Goal: Register for event/course: Sign up to attend an event or enroll in a course

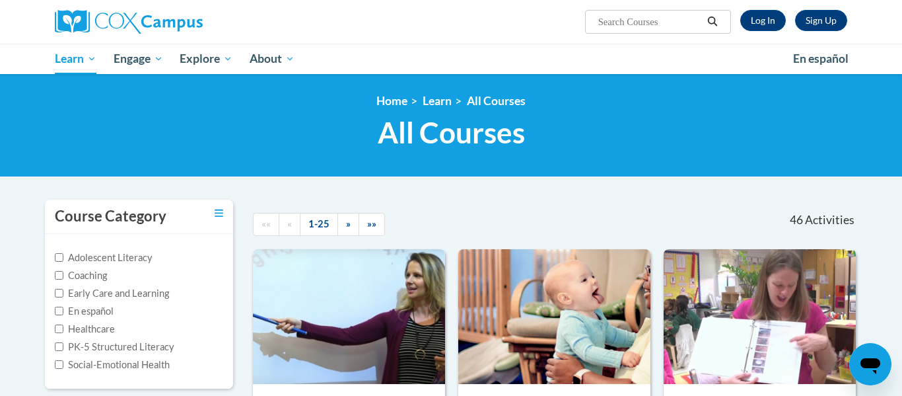
click at [664, 22] on input "Search..." at bounding box center [650, 22] width 106 height 16
type input "talk with me"
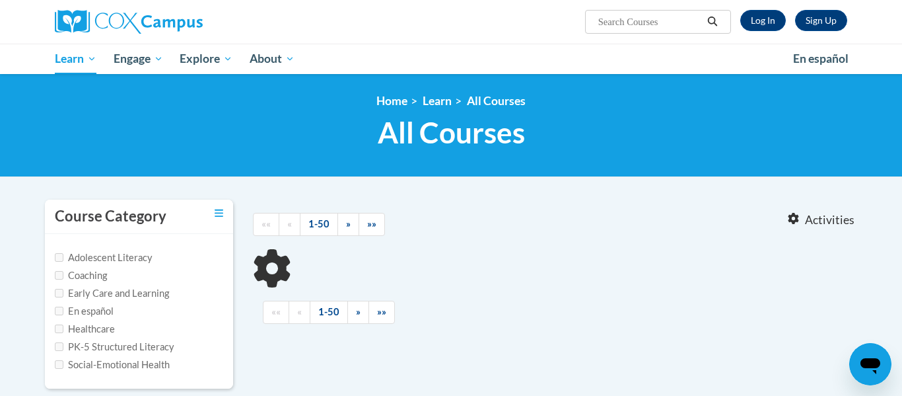
click at [650, 20] on input "Search..." at bounding box center [650, 22] width 106 height 16
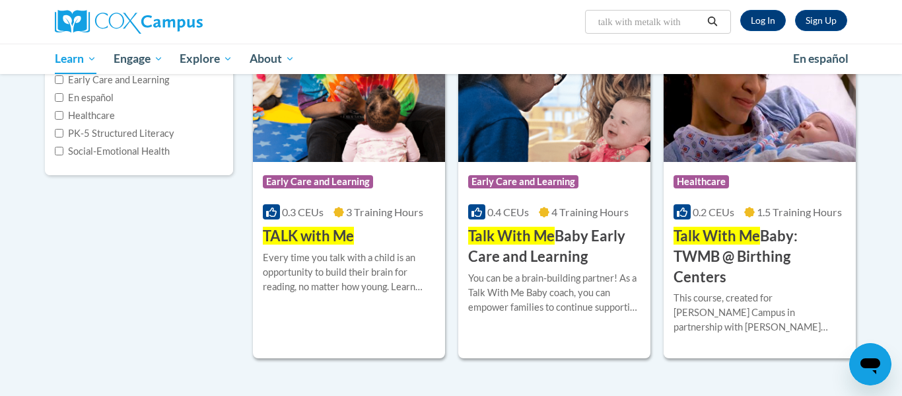
scroll to position [241, 0]
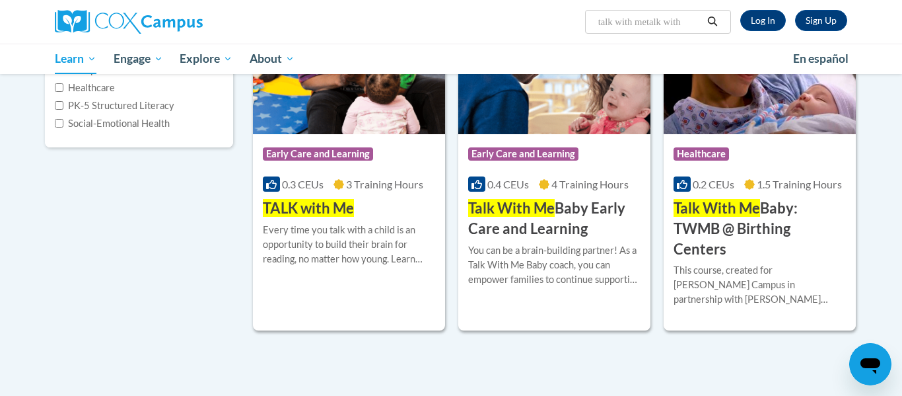
type input "talk with metalk with"
click at [378, 200] on div "Course Category: Early Care and Learning 0.3 CEUs 3 Training Hours COURSE TALK …" at bounding box center [349, 176] width 192 height 85
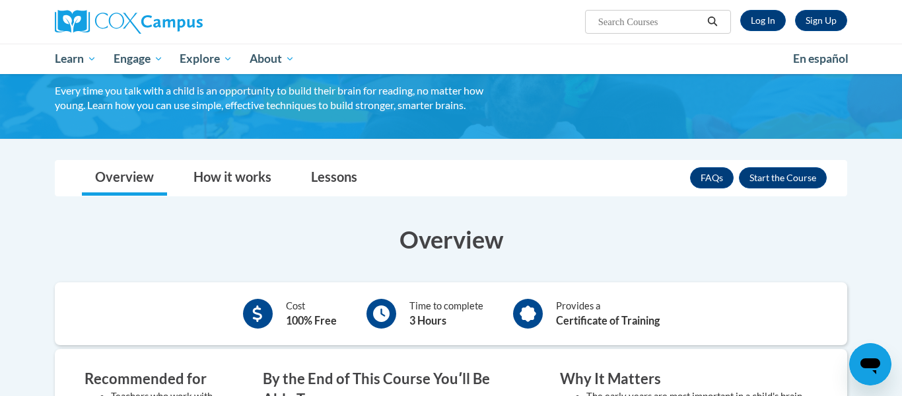
scroll to position [94, 0]
click at [765, 18] on link "Log In" at bounding box center [763, 20] width 46 height 21
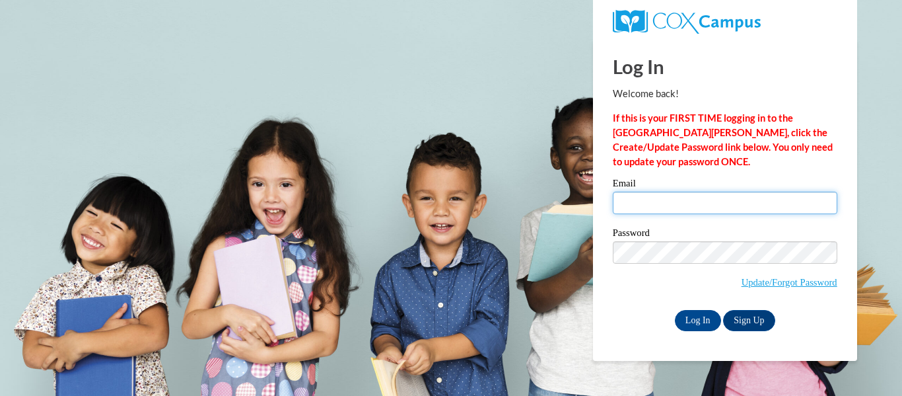
type input "[EMAIL_ADDRESS][PERSON_NAME][DOMAIN_NAME]"
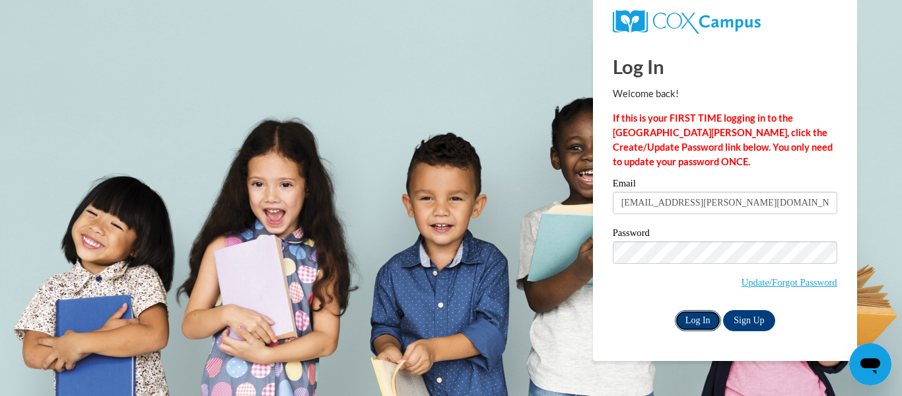
click at [703, 318] on input "Log In" at bounding box center [698, 320] width 46 height 21
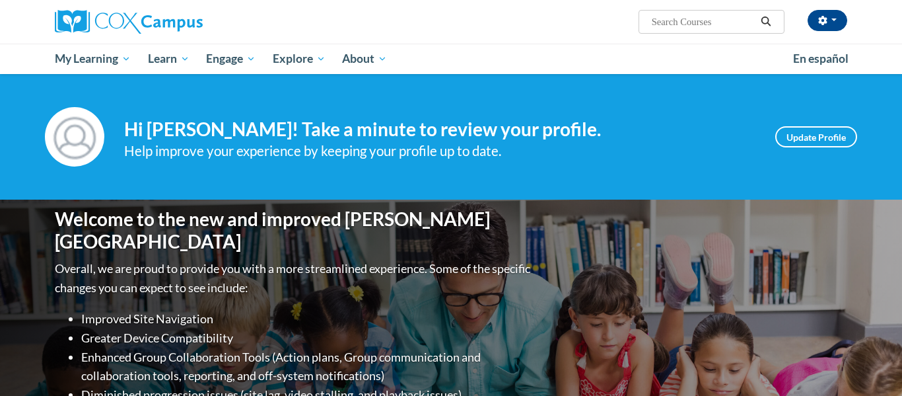
click at [699, 24] on input "Search..." at bounding box center [703, 22] width 106 height 16
type input "talk with me"
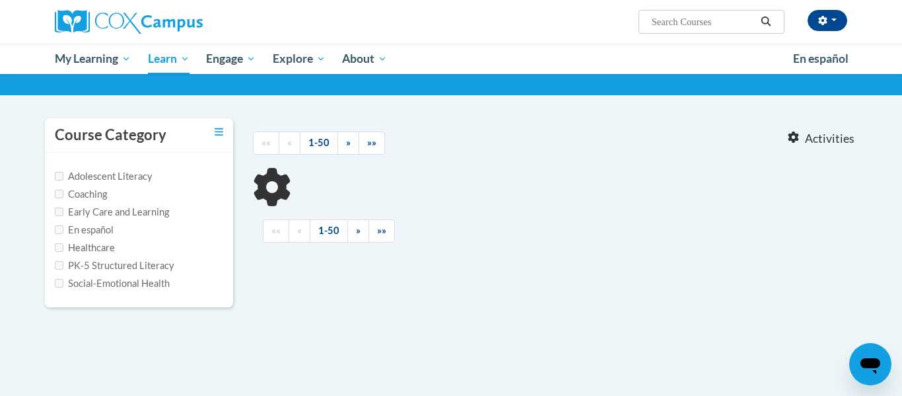
type input "talk with me"
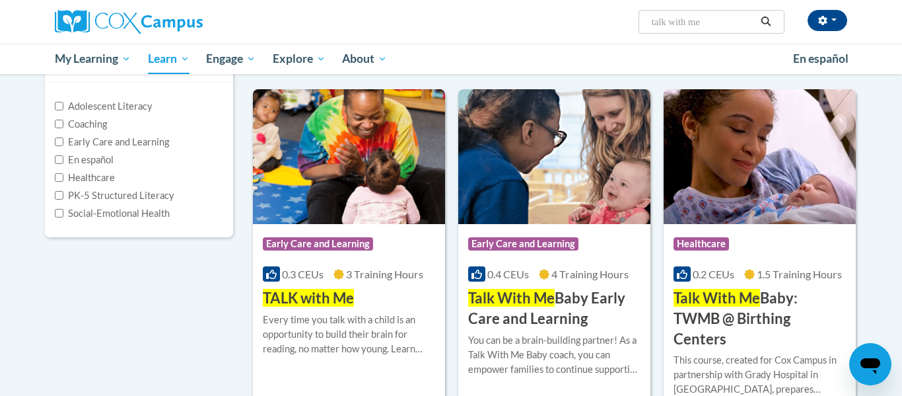
scroll to position [152, 0]
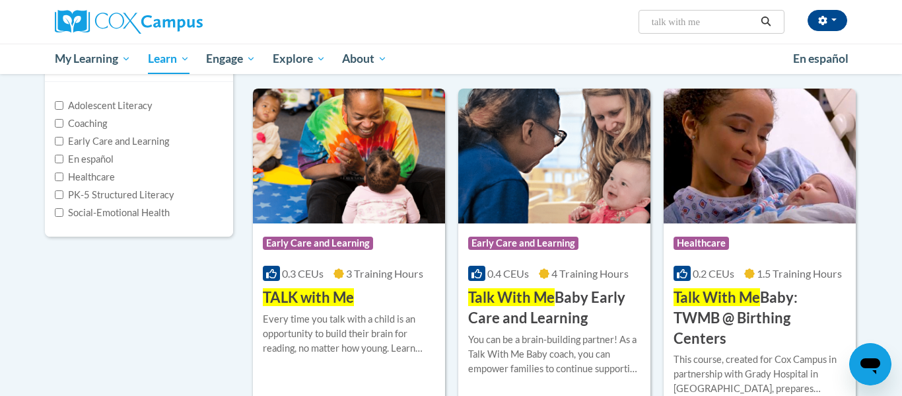
click at [394, 291] on div "Course Category: Early Care and Learning 0.3 CEUs 3 Training Hours COURSE TALK …" at bounding box center [349, 265] width 192 height 85
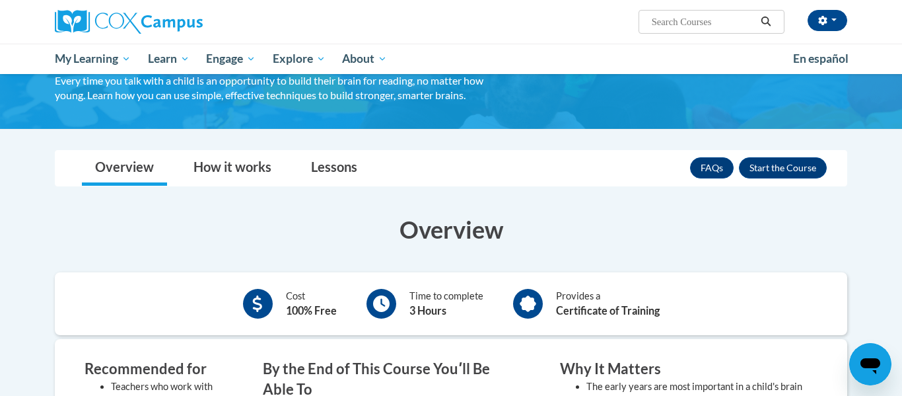
scroll to position [97, 0]
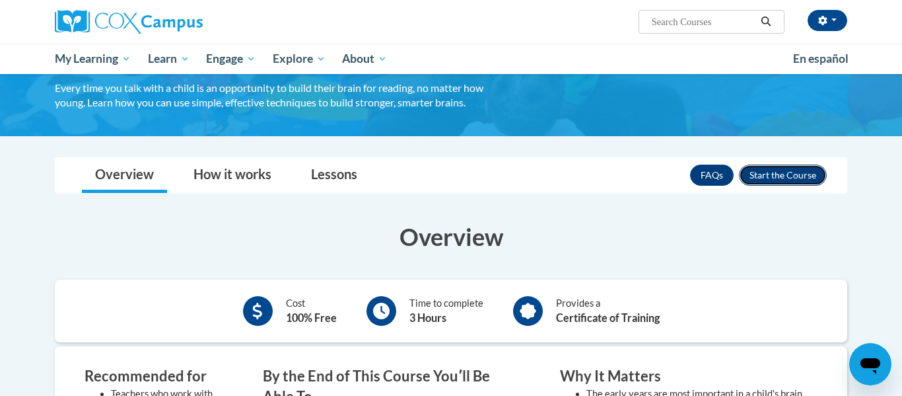
click at [791, 170] on button "Enroll" at bounding box center [783, 174] width 88 height 21
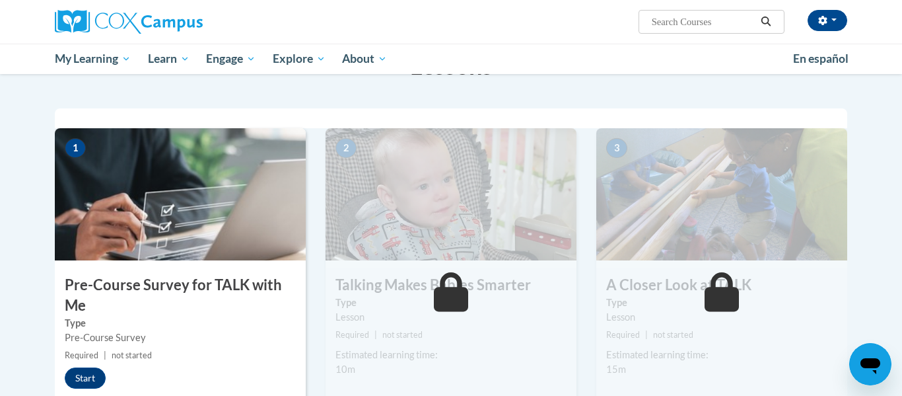
scroll to position [242, 0]
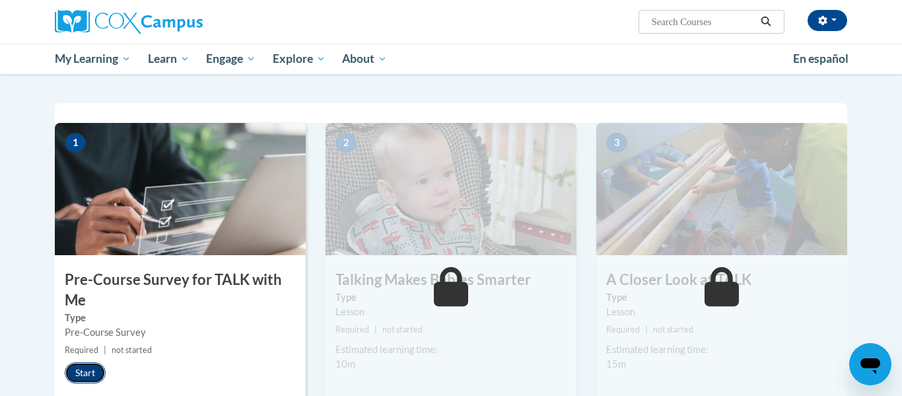
click at [87, 377] on button "Start" at bounding box center [85, 372] width 41 height 21
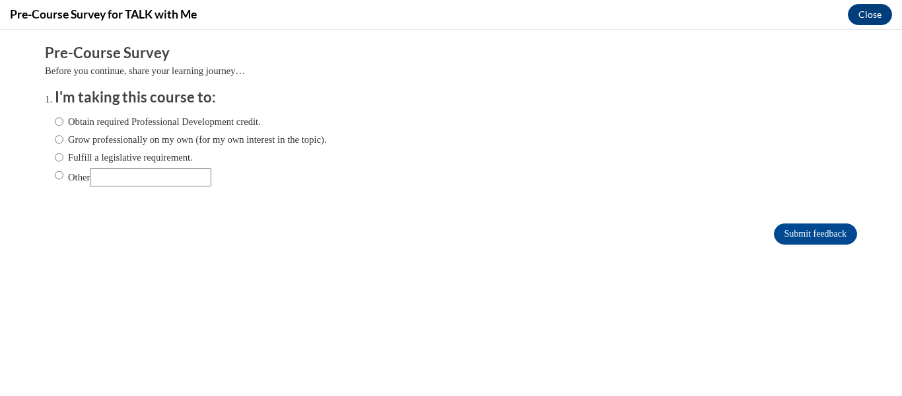
scroll to position [0, 0]
click at [112, 125] on label "Obtain required Professional Development credit." at bounding box center [158, 121] width 206 height 15
click at [63, 125] on input "Obtain required Professional Development credit." at bounding box center [59, 121] width 9 height 15
radio input "true"
click at [827, 231] on input "Submit feedback" at bounding box center [815, 233] width 83 height 21
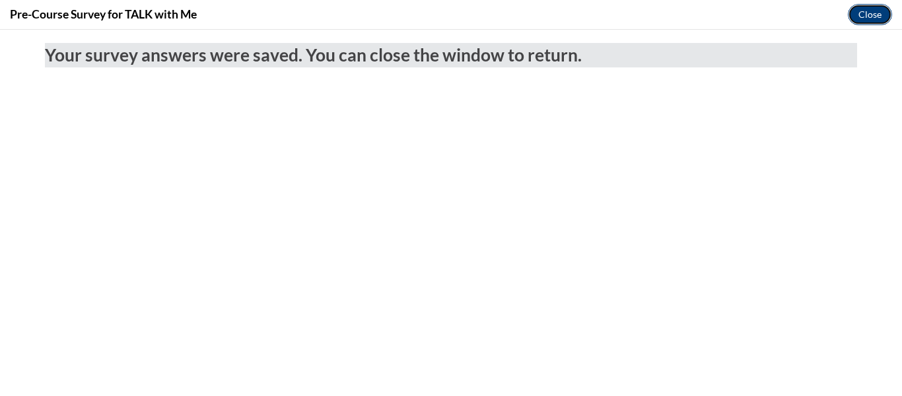
click at [870, 14] on button "Close" at bounding box center [870, 14] width 44 height 21
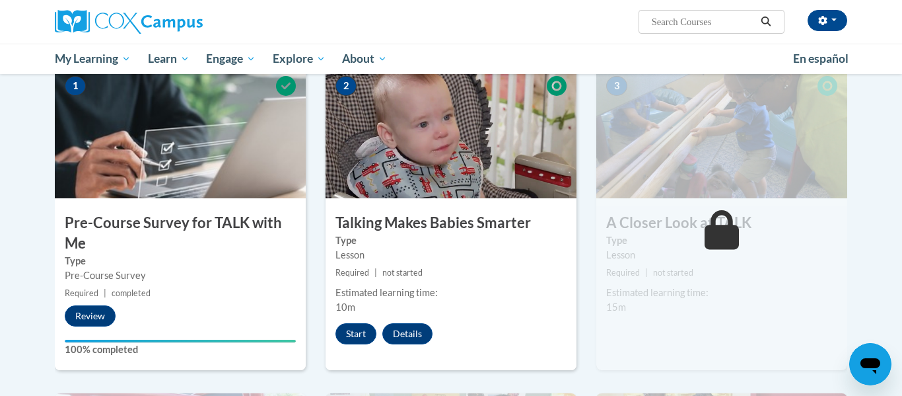
scroll to position [302, 0]
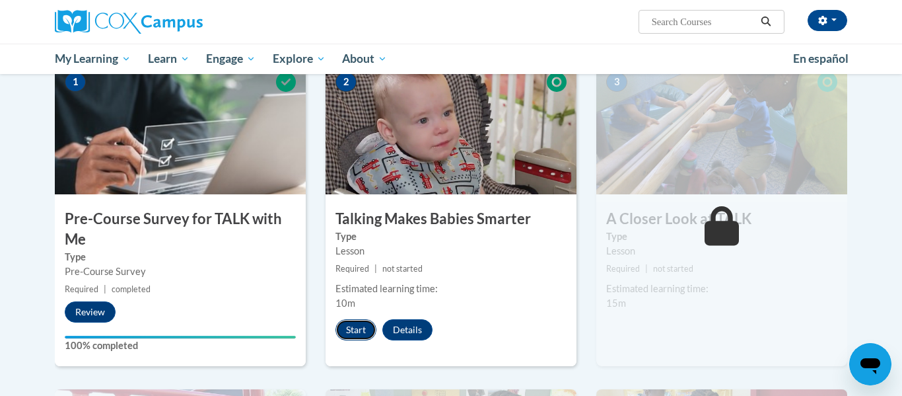
click at [345, 332] on button "Start" at bounding box center [355, 329] width 41 height 21
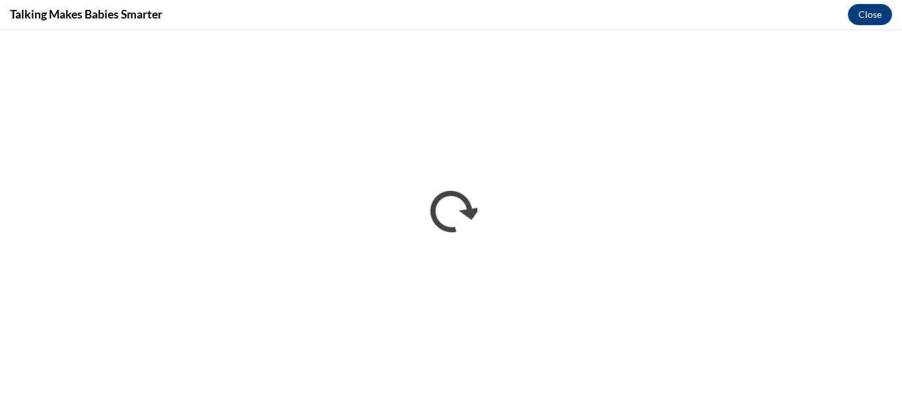
scroll to position [0, 0]
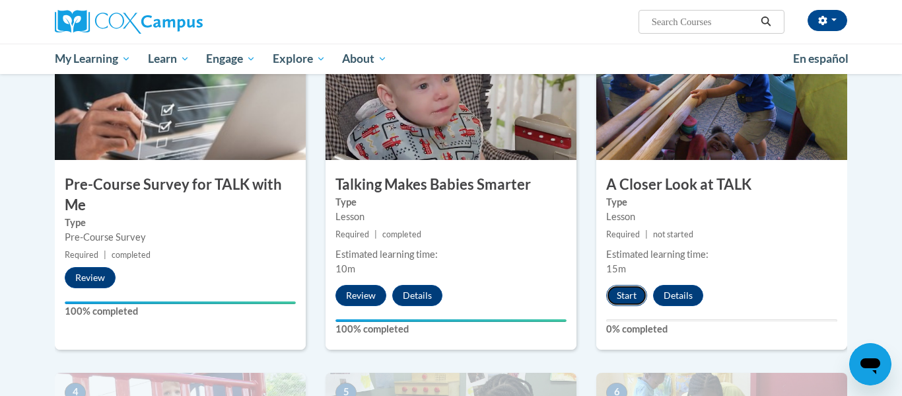
click at [622, 291] on button "Start" at bounding box center [626, 295] width 41 height 21
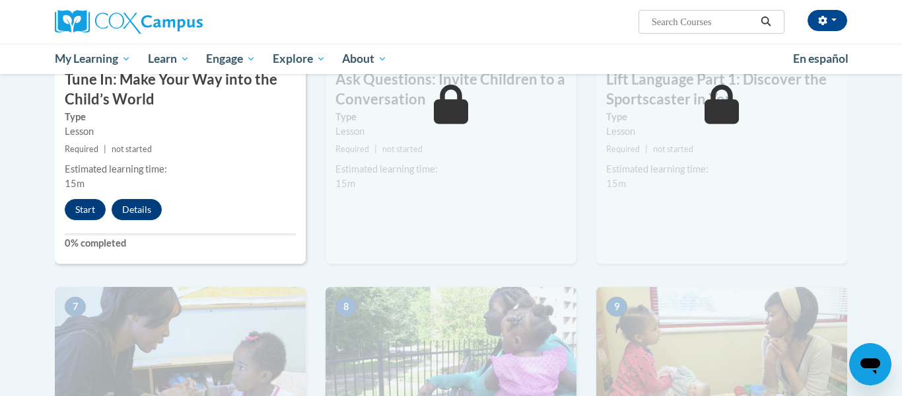
scroll to position [786, 0]
click at [88, 217] on button "Start" at bounding box center [85, 209] width 41 height 21
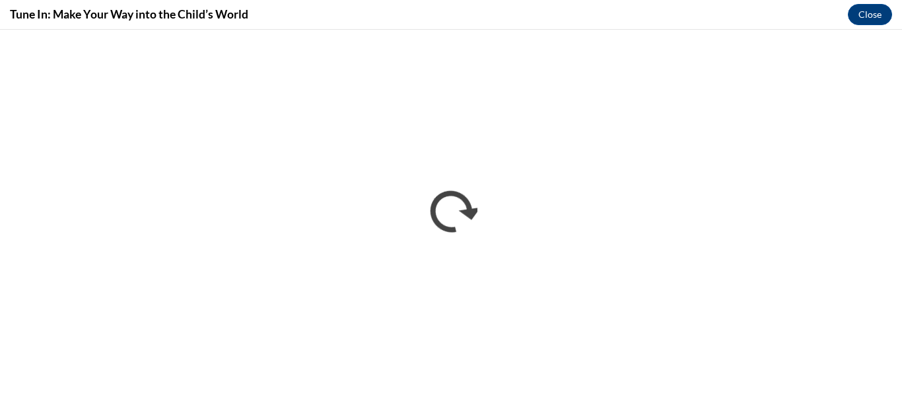
scroll to position [0, 0]
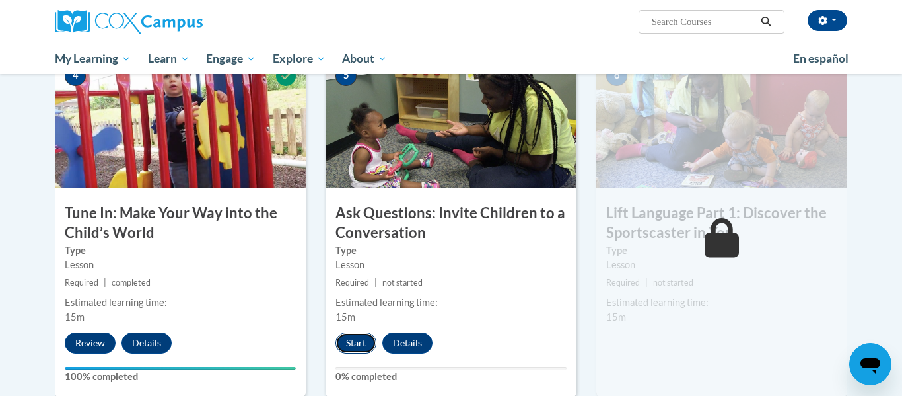
click at [355, 341] on button "Start" at bounding box center [355, 342] width 41 height 21
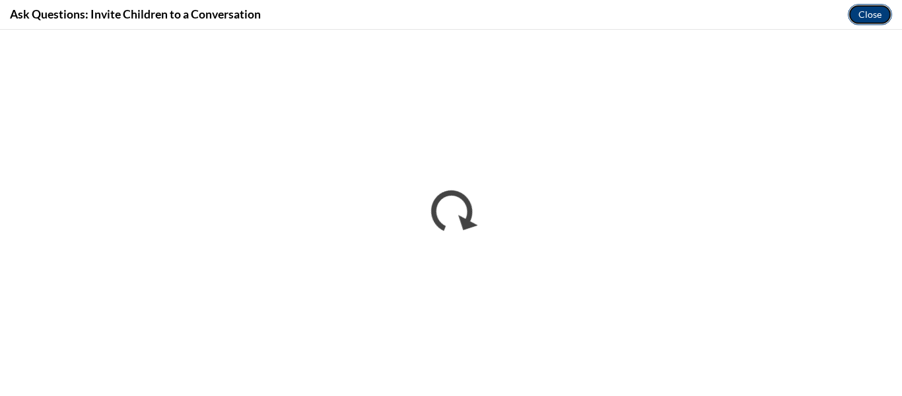
click at [872, 18] on button "Close" at bounding box center [870, 14] width 44 height 21
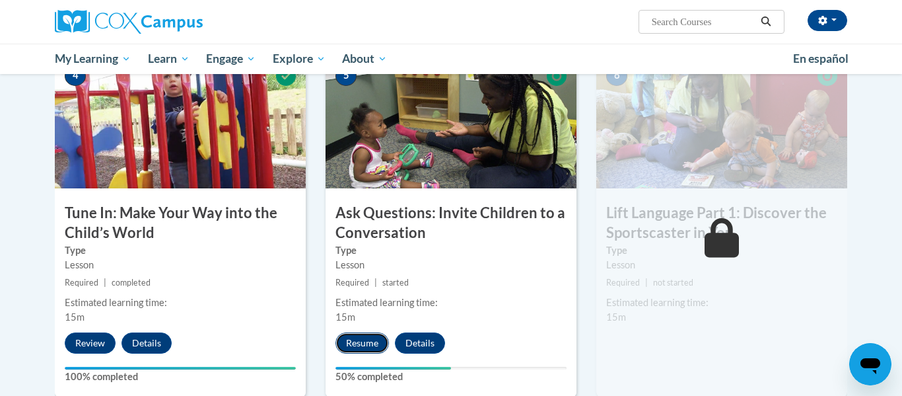
click at [362, 339] on button "Resume" at bounding box center [361, 342] width 53 height 21
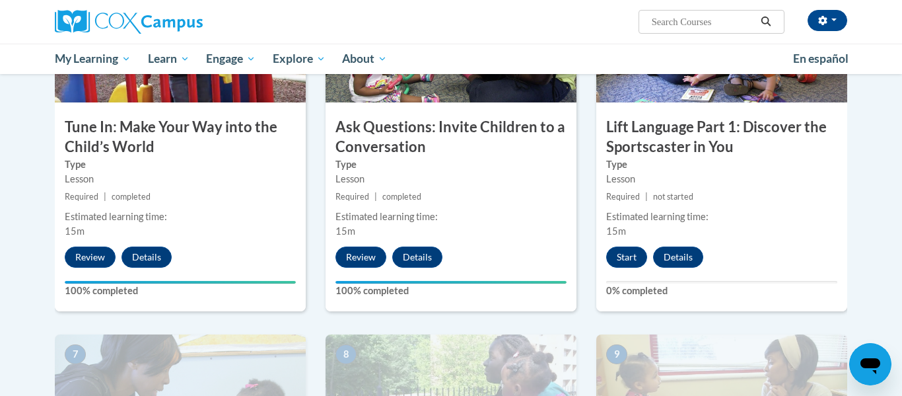
click at [821, 246] on div "6 Lift Language Part 1: Discover the Sportscaster in You Type Lesson Required |…" at bounding box center [721, 140] width 251 height 341
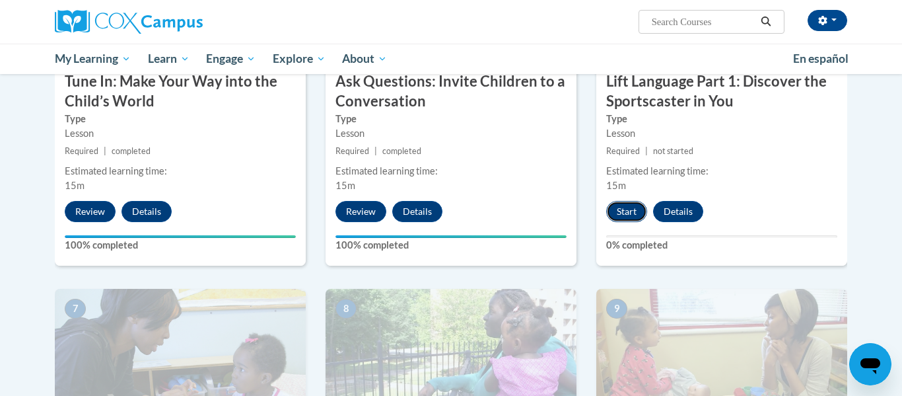
click at [632, 209] on button "Start" at bounding box center [626, 211] width 41 height 21
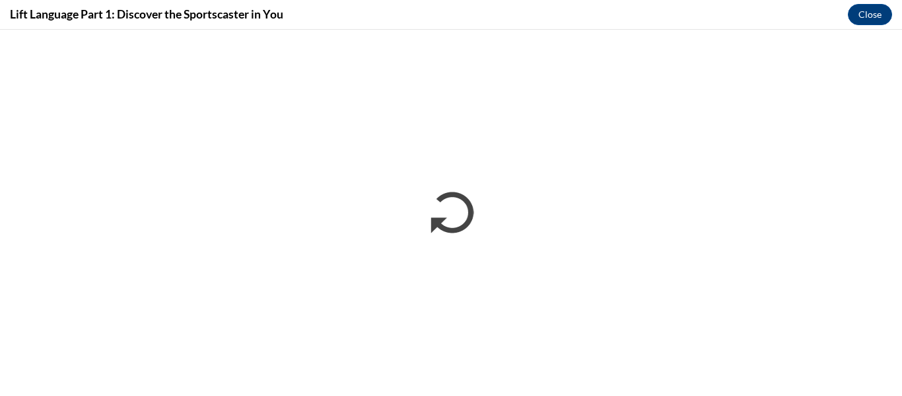
scroll to position [0, 0]
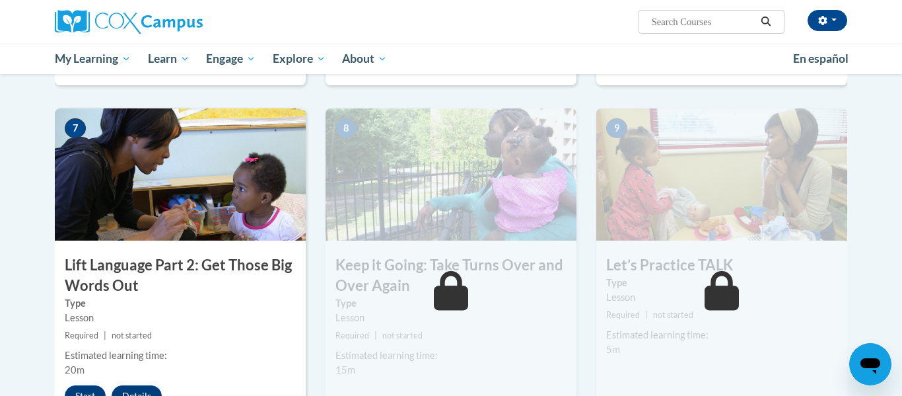
scroll to position [972, 0]
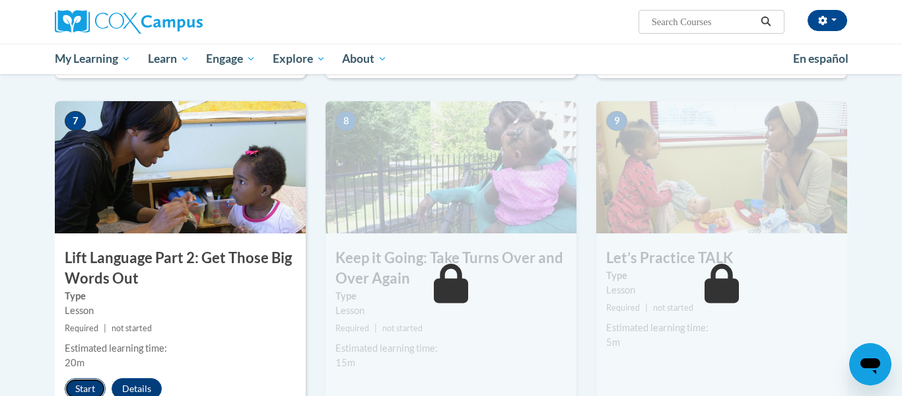
click at [83, 384] on button "Start" at bounding box center [85, 388] width 41 height 21
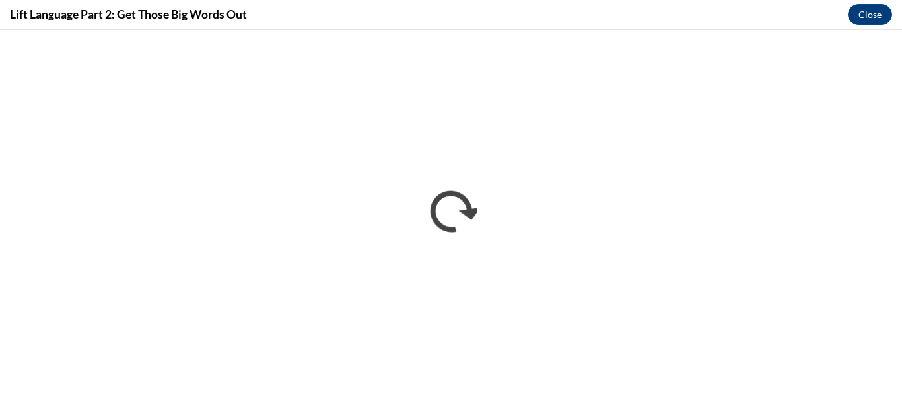
scroll to position [0, 0]
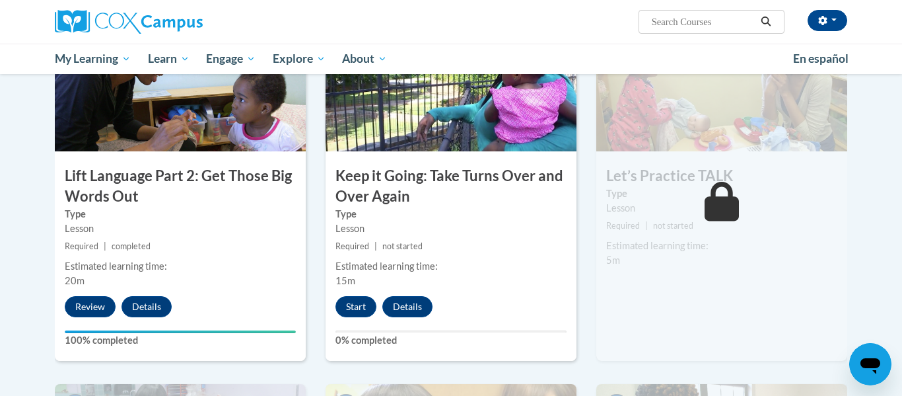
scroll to position [1051, 0]
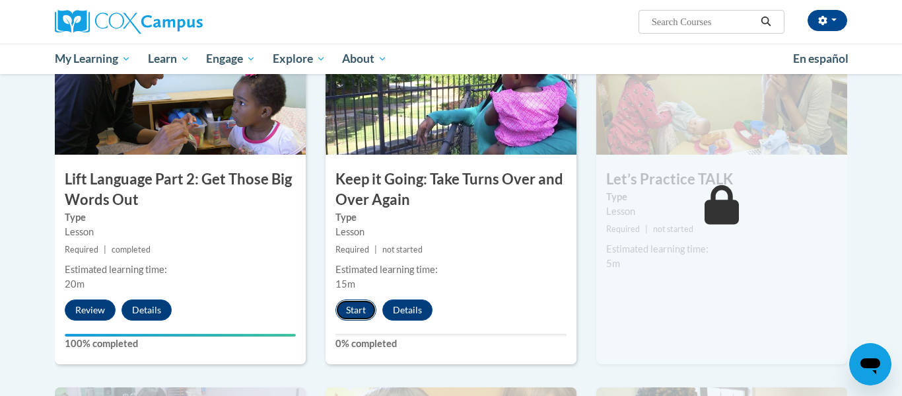
click at [359, 313] on button "Start" at bounding box center [355, 309] width 41 height 21
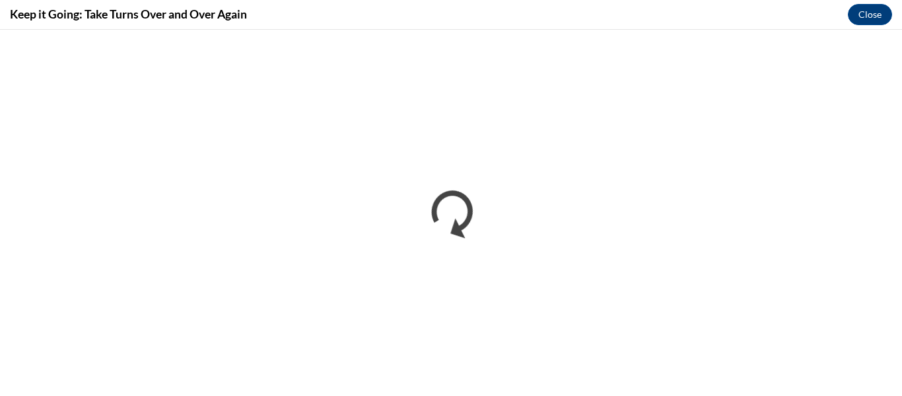
scroll to position [0, 0]
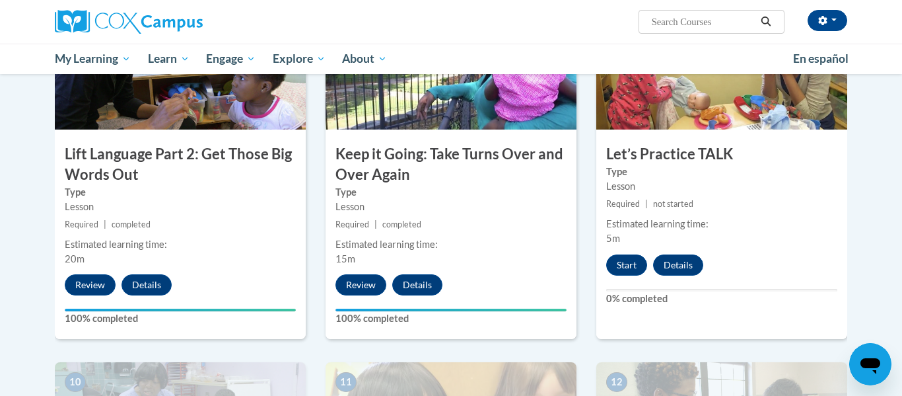
scroll to position [1075, 0]
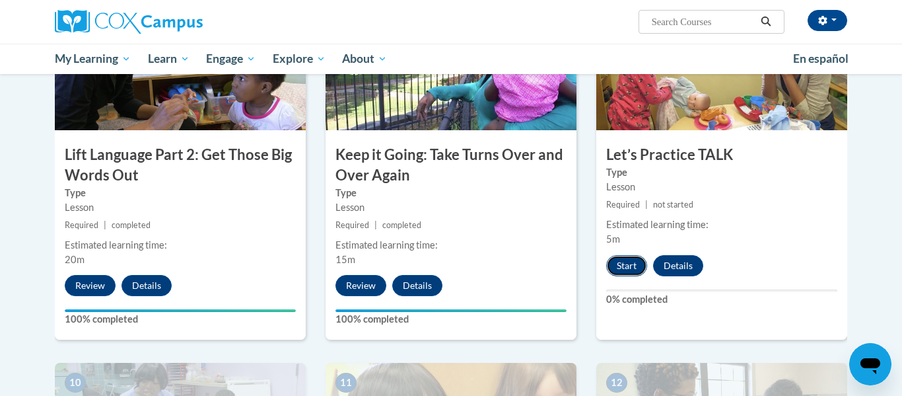
click at [620, 262] on button "Start" at bounding box center [626, 265] width 41 height 21
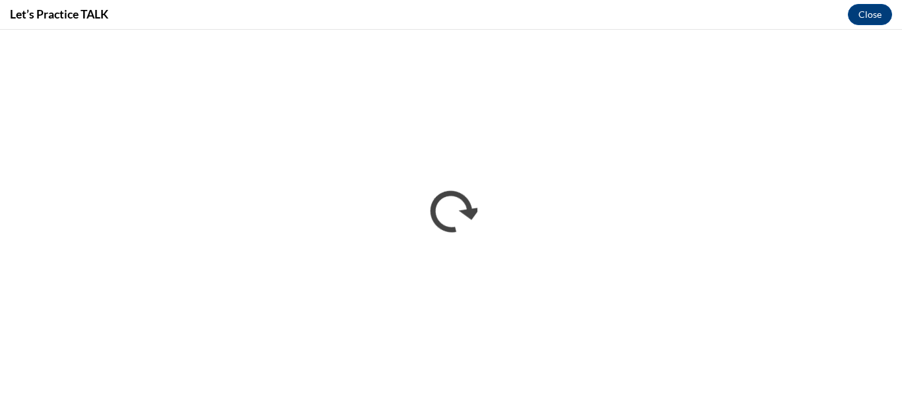
scroll to position [0, 0]
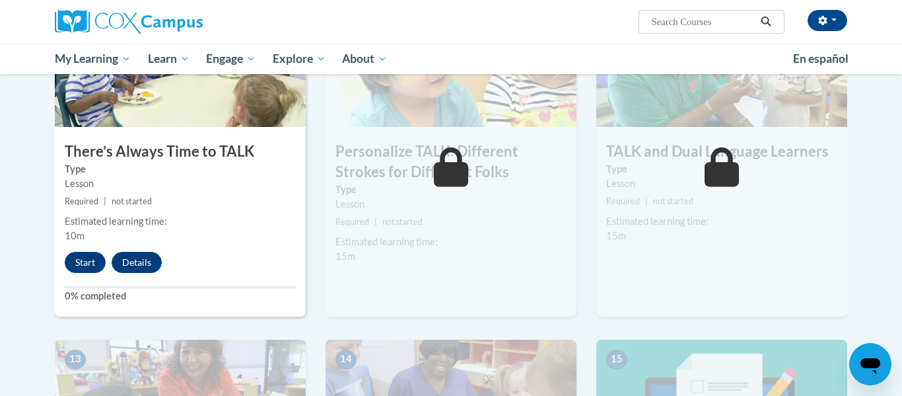
scroll to position [1442, 0]
click at [84, 264] on button "Start" at bounding box center [85, 262] width 41 height 21
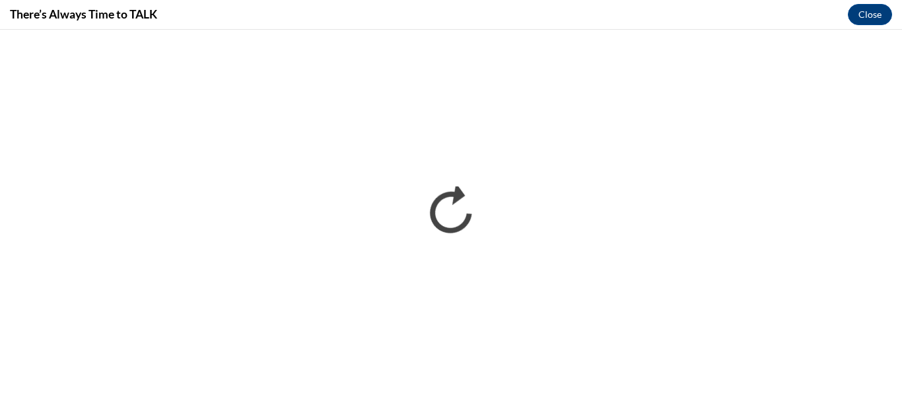
scroll to position [0, 0]
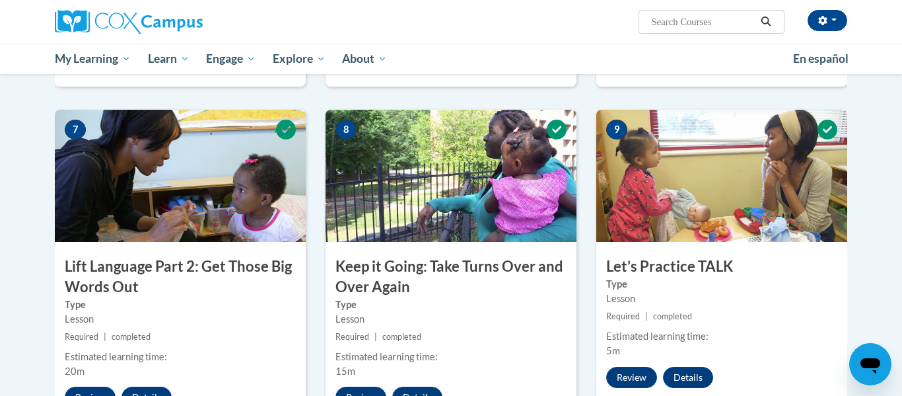
scroll to position [972, 0]
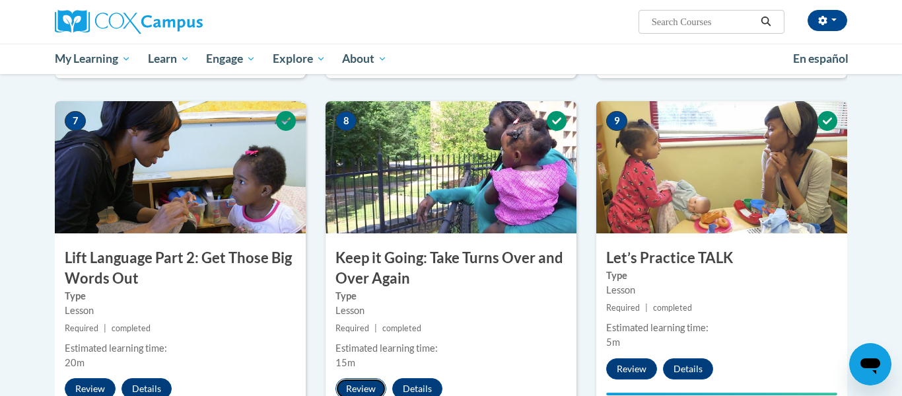
click at [368, 384] on button "Review" at bounding box center [360, 388] width 51 height 21
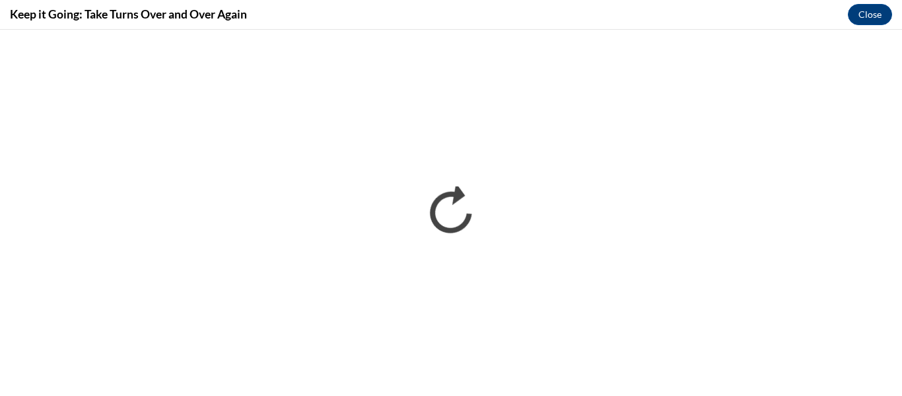
scroll to position [0, 0]
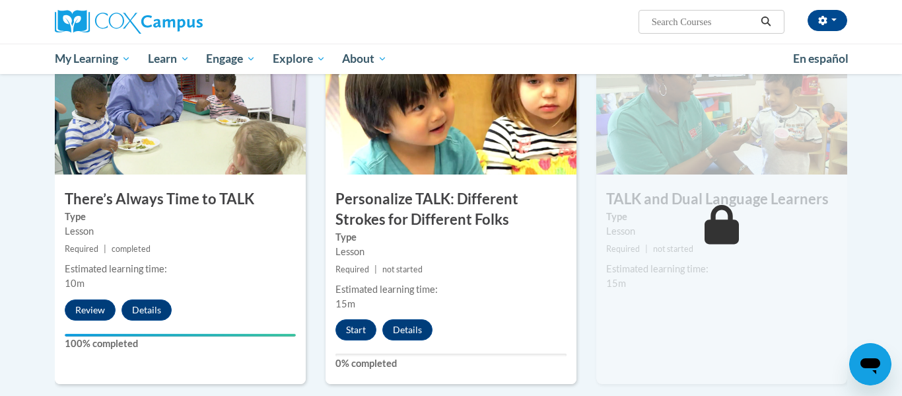
scroll to position [1397, 0]
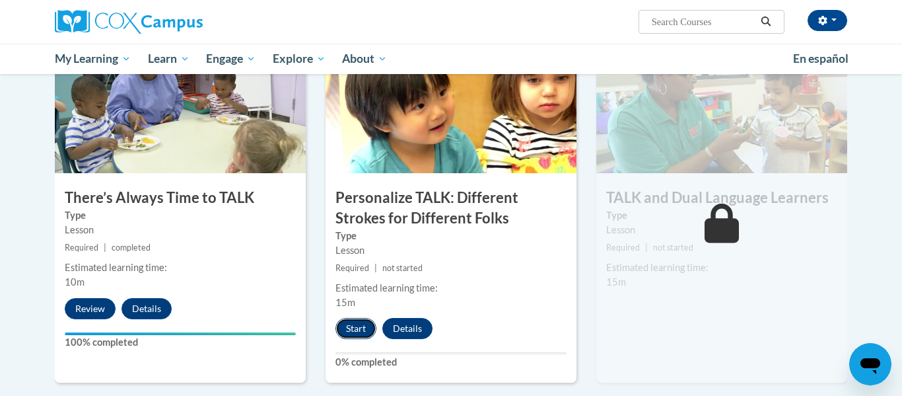
click at [360, 320] on button "Start" at bounding box center [355, 328] width 41 height 21
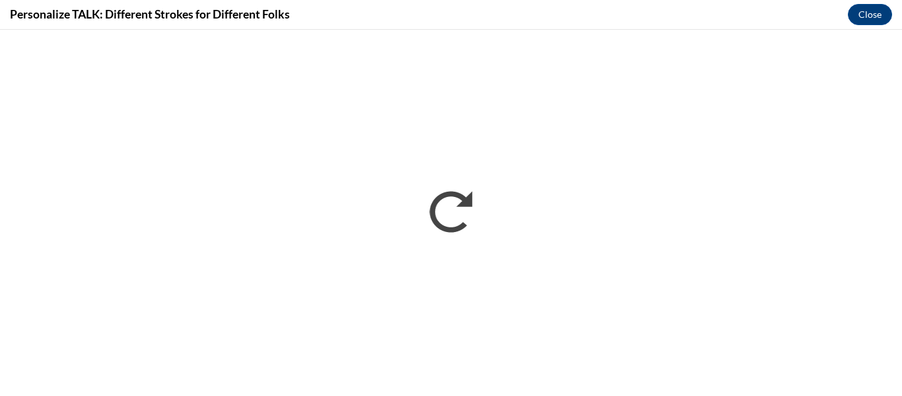
scroll to position [0, 0]
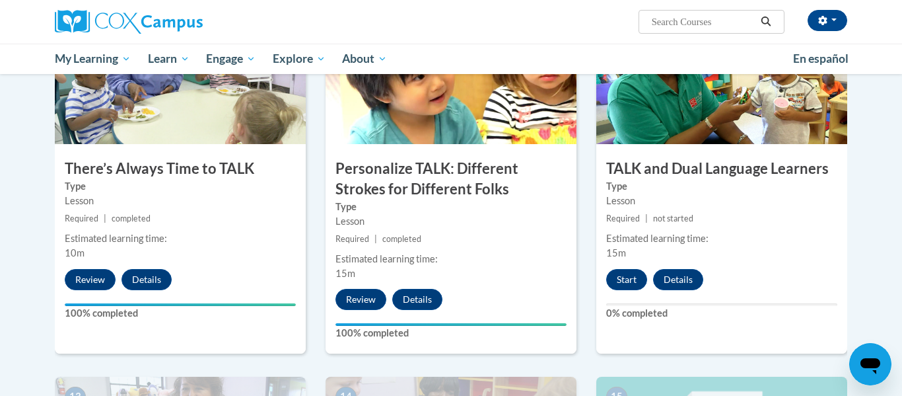
scroll to position [1429, 0]
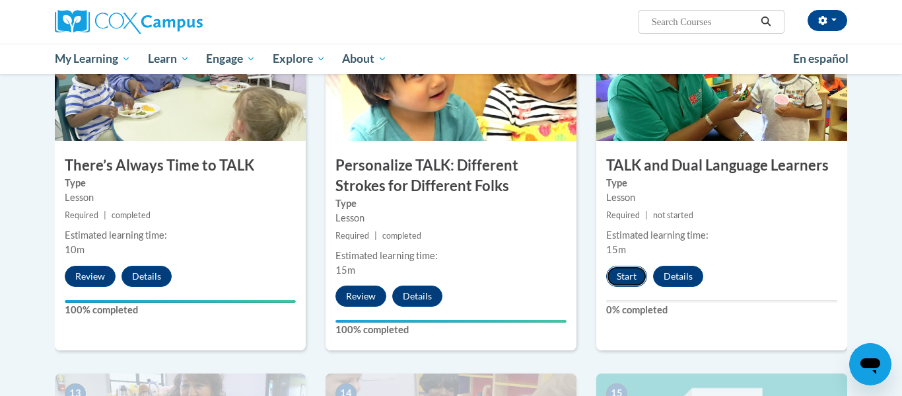
click at [620, 279] on button "Start" at bounding box center [626, 275] width 41 height 21
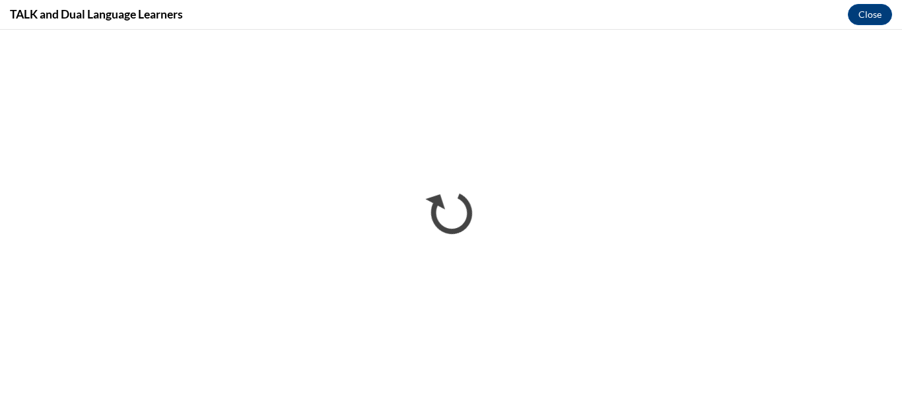
scroll to position [0, 0]
click at [305, 18] on div "TALK and Dual Language Learners Close" at bounding box center [451, 15] width 902 height 30
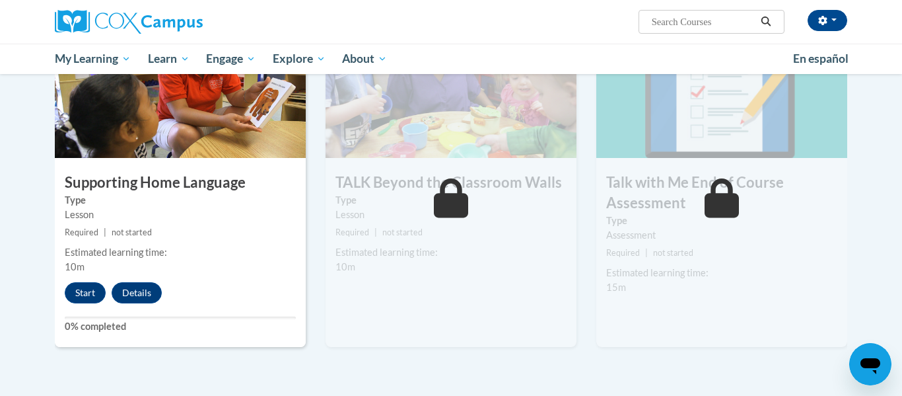
scroll to position [1778, 0]
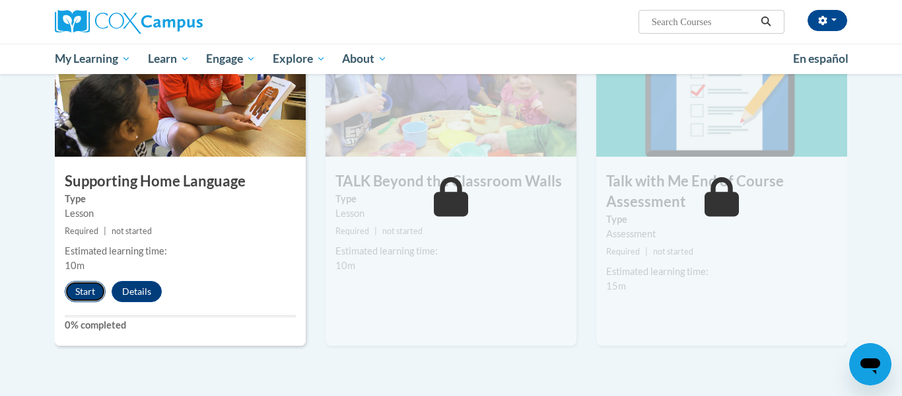
click at [87, 291] on button "Start" at bounding box center [85, 291] width 41 height 21
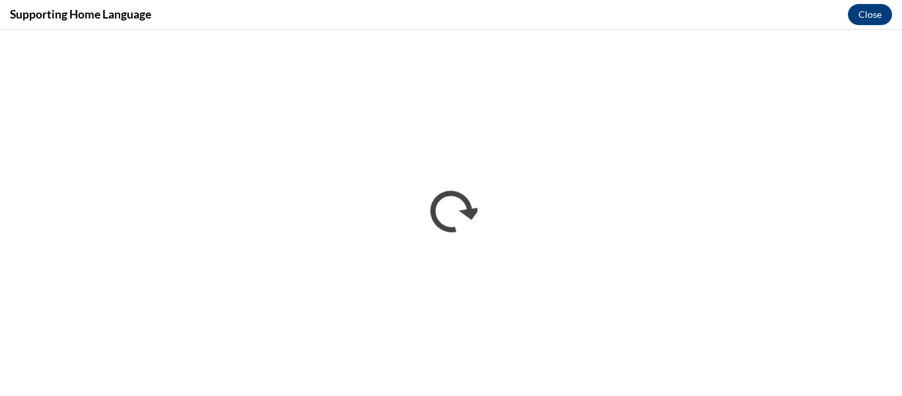
scroll to position [0, 0]
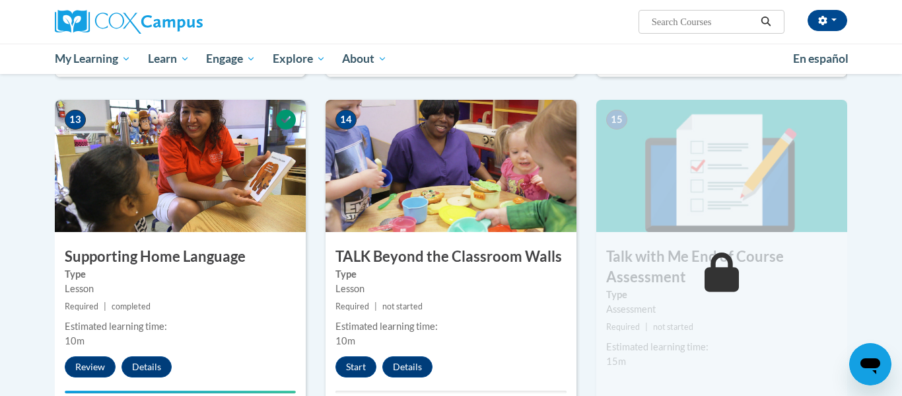
scroll to position [1695, 0]
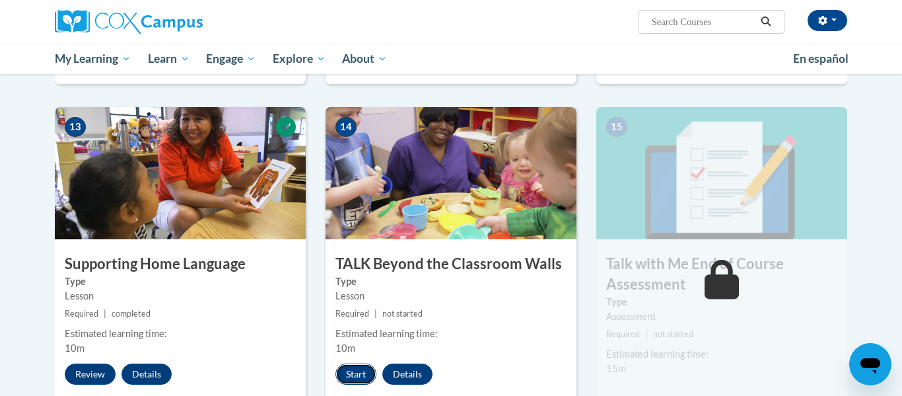
click at [371, 369] on button "Start" at bounding box center [355, 373] width 41 height 21
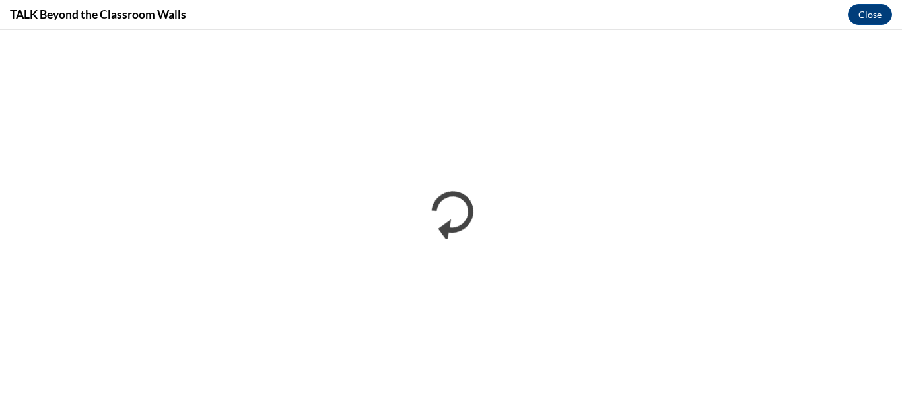
scroll to position [0, 0]
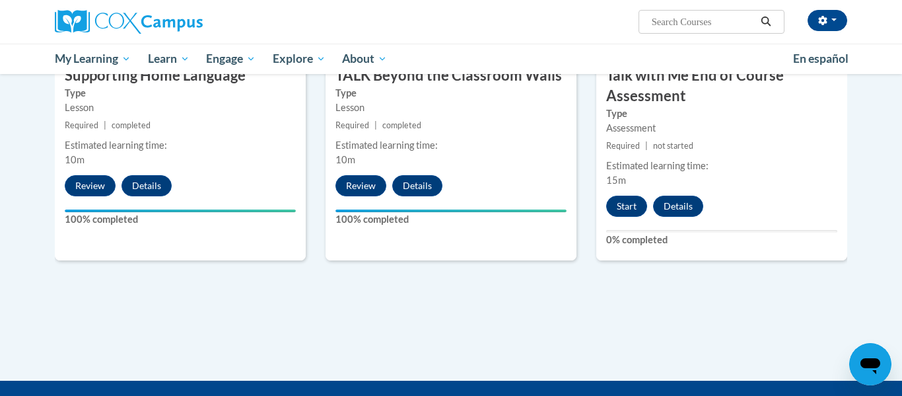
scroll to position [1877, 0]
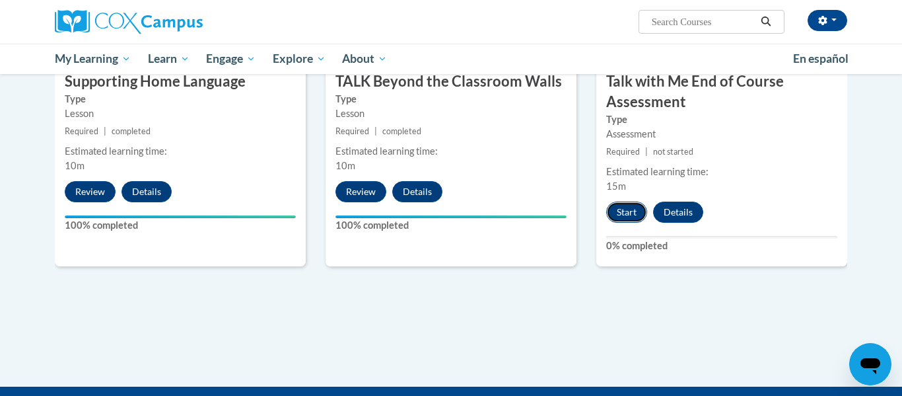
click at [629, 211] on button "Start" at bounding box center [626, 211] width 41 height 21
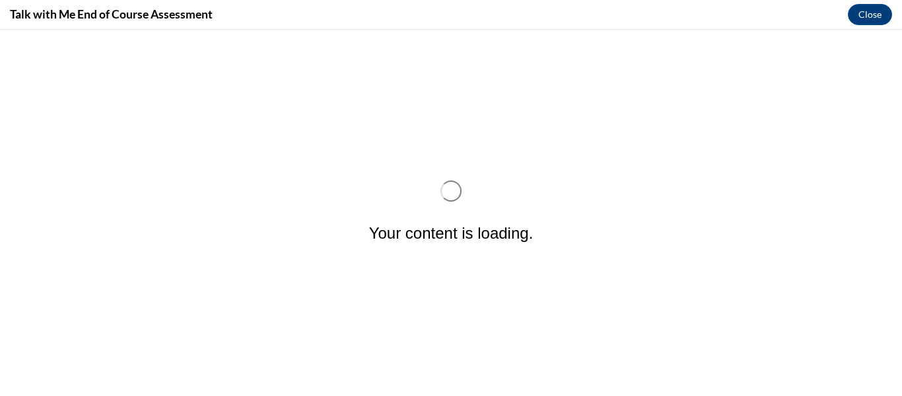
scroll to position [0, 0]
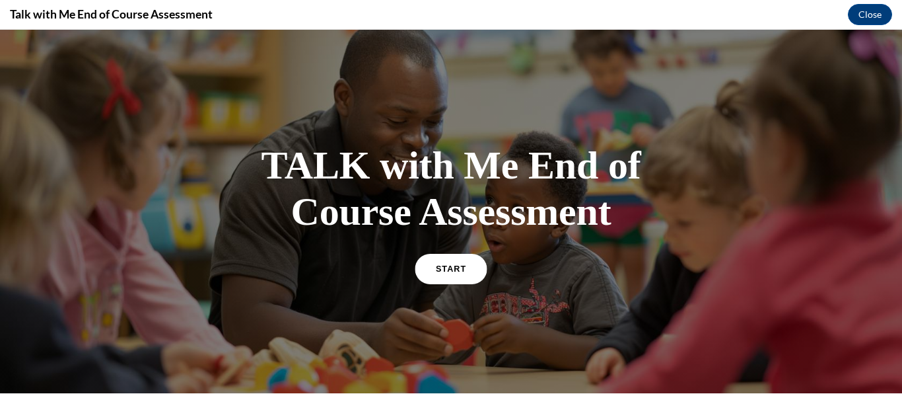
click at [455, 273] on span "START" at bounding box center [451, 268] width 30 height 10
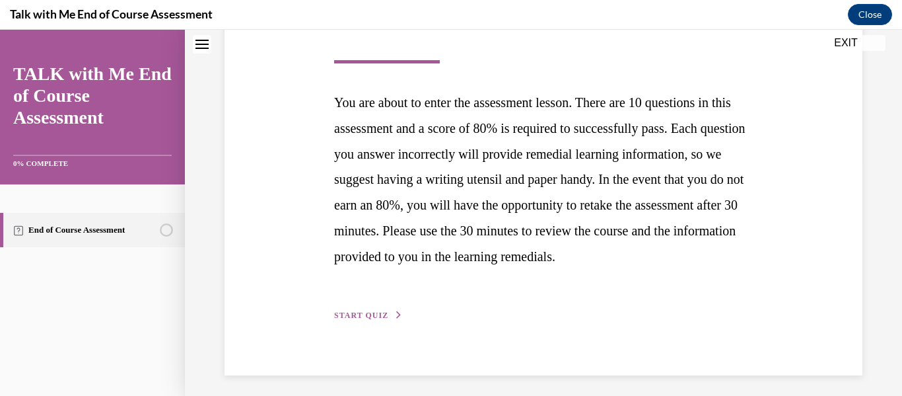
scroll to position [290, 0]
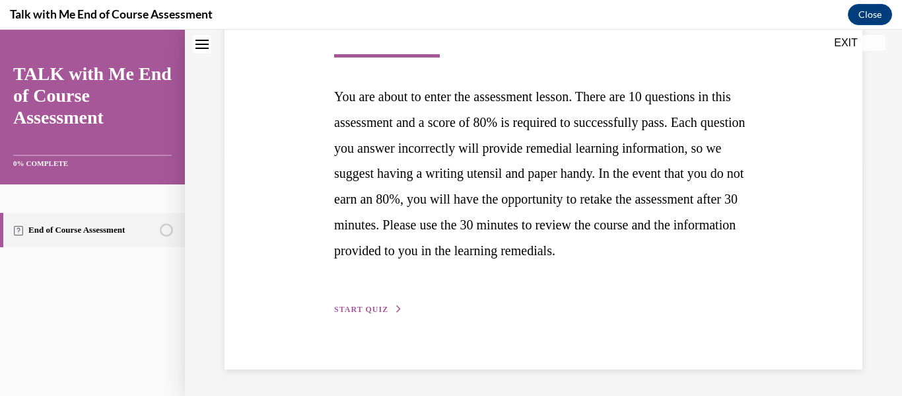
click at [365, 296] on div "Step 1 of 1 End of Course Assessment You are about to enter the assessment less…" at bounding box center [543, 130] width 438 height 371
click at [368, 304] on span "START QUIZ" at bounding box center [361, 308] width 54 height 9
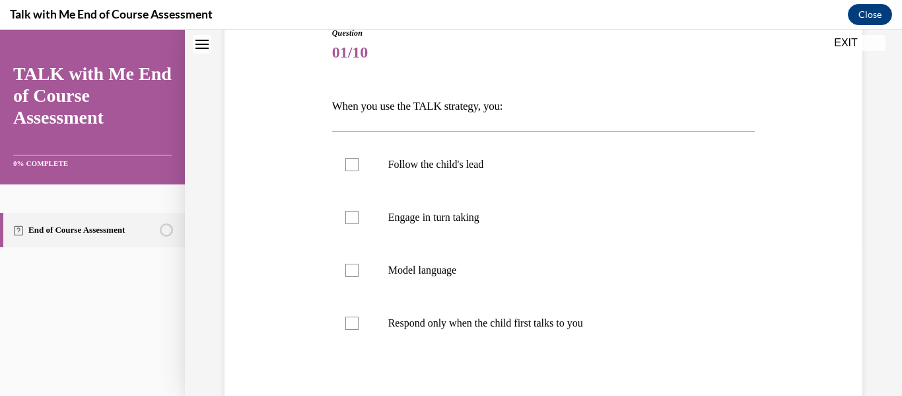
scroll to position [158, 0]
click at [359, 170] on div at bounding box center [351, 163] width 13 height 13
click at [359, 170] on input "Follow the child's lead" at bounding box center [351, 163] width 13 height 13
checkbox input "true"
click at [359, 223] on div at bounding box center [351, 215] width 13 height 13
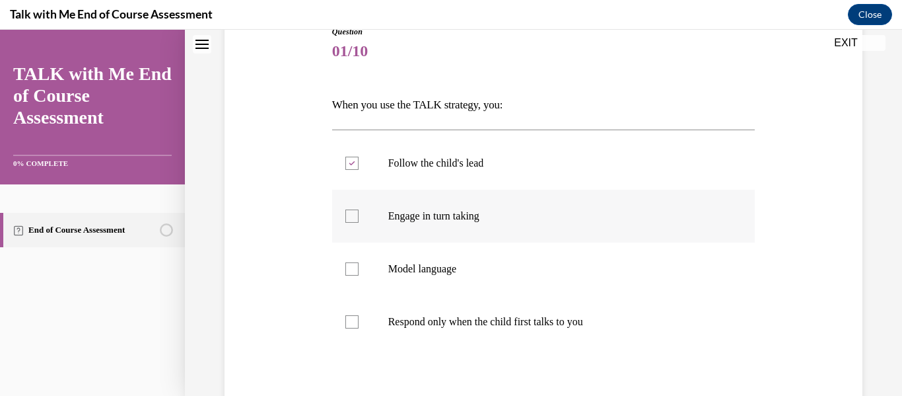
click at [359, 223] on input "Engage in turn taking" at bounding box center [351, 215] width 13 height 13
checkbox input "true"
click at [376, 295] on label "Model language" at bounding box center [543, 268] width 423 height 53
click at [359, 275] on input "Model language" at bounding box center [351, 268] width 13 height 13
checkbox input "true"
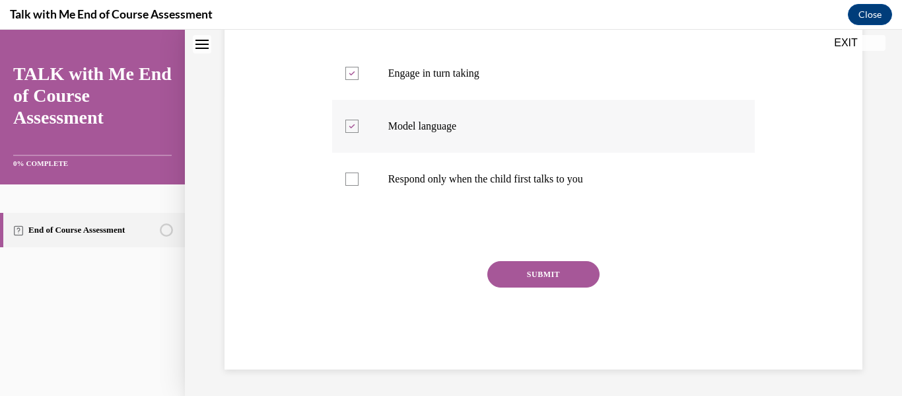
scroll to position [322, 0]
click at [564, 287] on button "SUBMIT" at bounding box center [543, 274] width 112 height 26
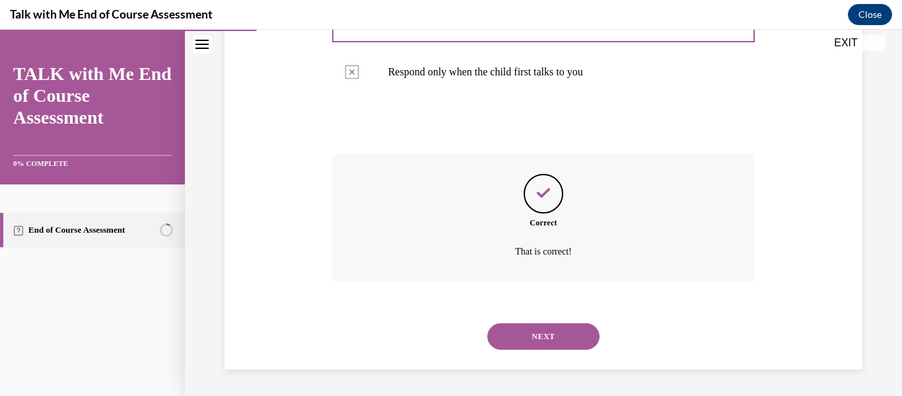
scroll to position [456, 0]
click at [555, 324] on button "NEXT" at bounding box center [543, 336] width 112 height 26
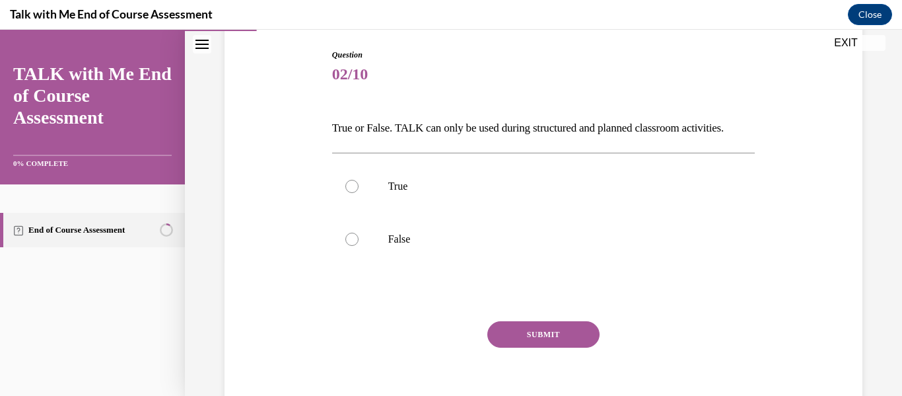
scroll to position [152, 0]
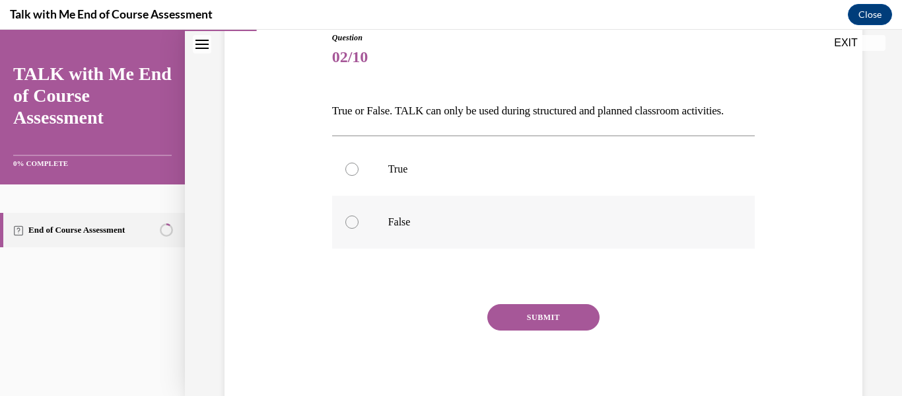
click at [408, 248] on label "False" at bounding box center [543, 221] width 423 height 53
click at [359, 228] on input "False" at bounding box center [351, 221] width 13 height 13
radio input "true"
click at [545, 330] on button "SUBMIT" at bounding box center [543, 317] width 112 height 26
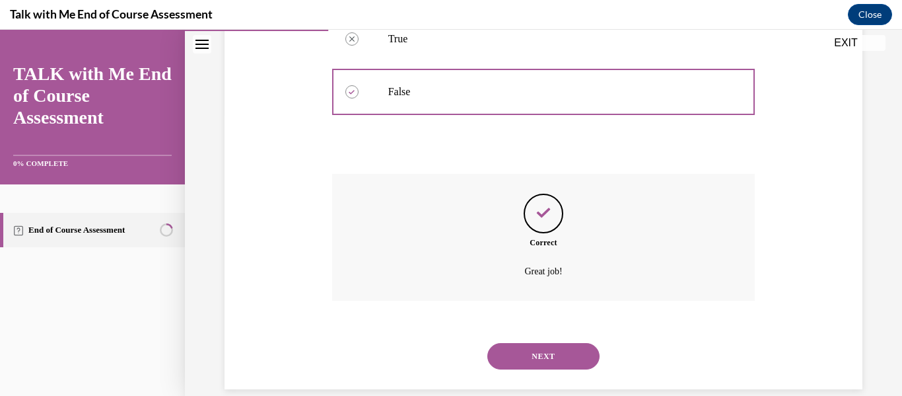
scroll to position [367, 0]
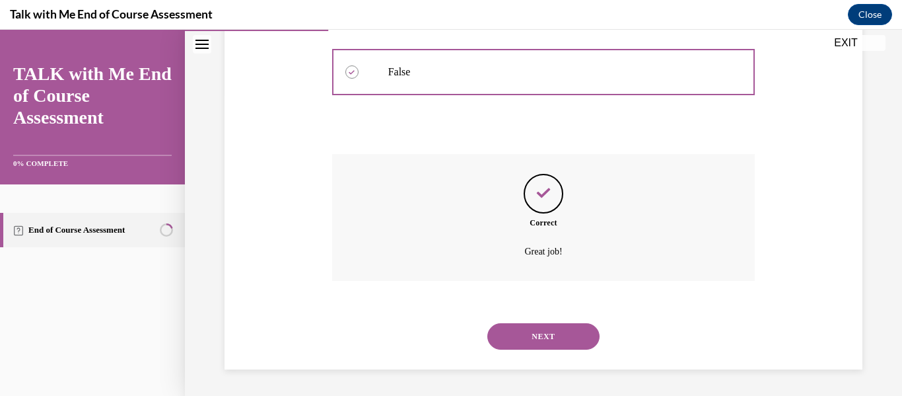
click at [545, 334] on button "NEXT" at bounding box center [543, 336] width 112 height 26
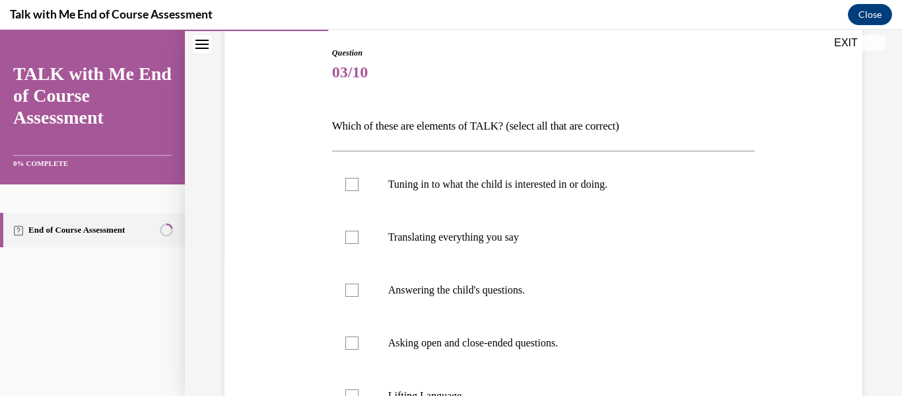
scroll to position [141, 0]
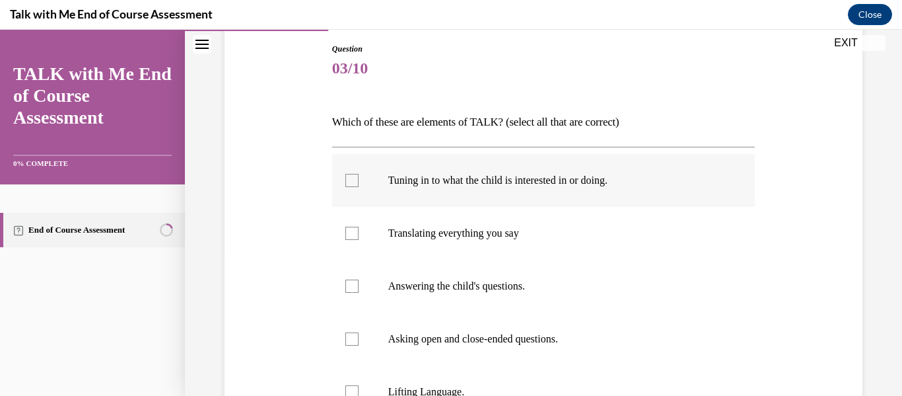
click at [442, 187] on p "Tuning in to what the child is interested in or doing." at bounding box center [555, 180] width 334 height 13
click at [359, 187] on input "Tuning in to what the child is interested in or doing." at bounding box center [351, 180] width 13 height 13
checkbox input "true"
click at [353, 312] on label "Answering the child's questions." at bounding box center [543, 286] width 423 height 53
click at [353, 293] on input "Answering the child's questions." at bounding box center [351, 285] width 13 height 13
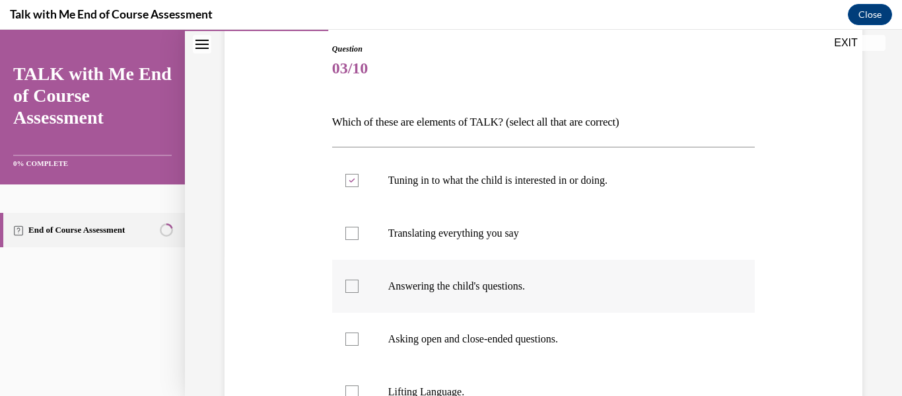
checkbox input "true"
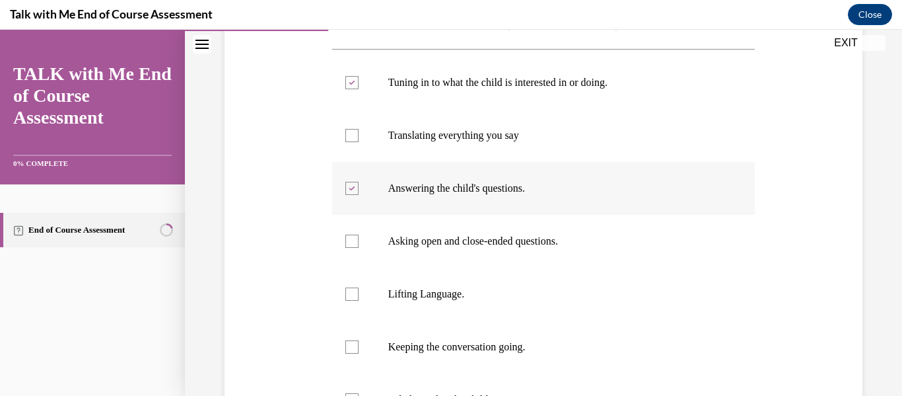
scroll to position [239, 0]
click at [381, 252] on label "Asking open and close-ended questions." at bounding box center [543, 240] width 423 height 53
click at [359, 247] on input "Asking open and close-ended questions." at bounding box center [351, 240] width 13 height 13
checkbox input "true"
click at [359, 300] on div at bounding box center [351, 293] width 13 height 13
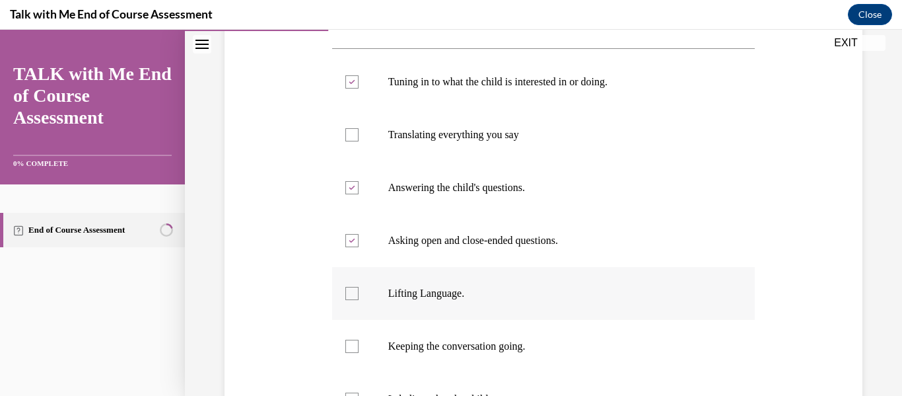
click at [359, 300] on input "Lifting Language." at bounding box center [351, 293] width 13 height 13
checkbox input "true"
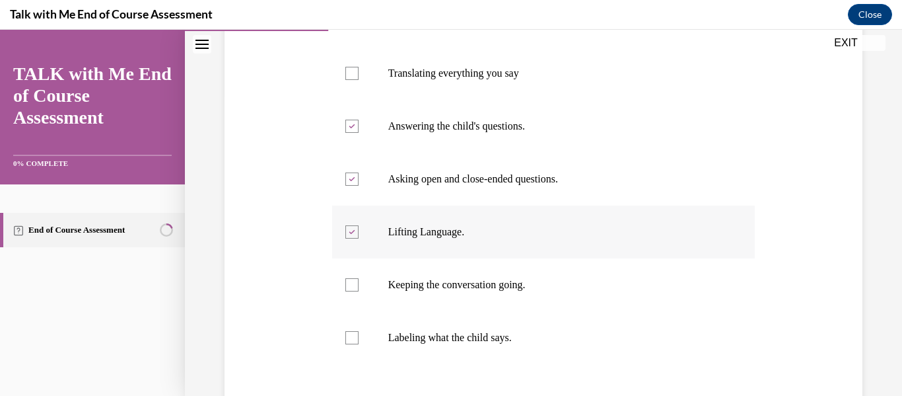
scroll to position [301, 0]
click at [371, 310] on label "Keeping the conversation going." at bounding box center [543, 284] width 423 height 53
click at [359, 291] on input "Keeping the conversation going." at bounding box center [351, 283] width 13 height 13
checkbox input "true"
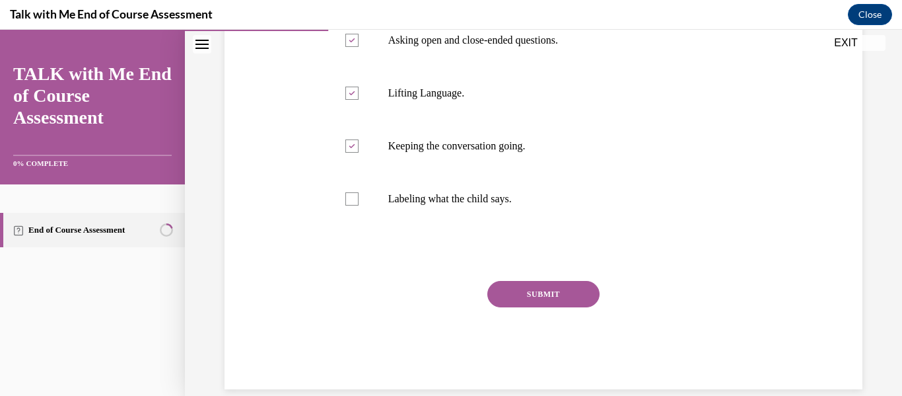
scroll to position [440, 0]
click at [578, 306] on button "SUBMIT" at bounding box center [543, 293] width 112 height 26
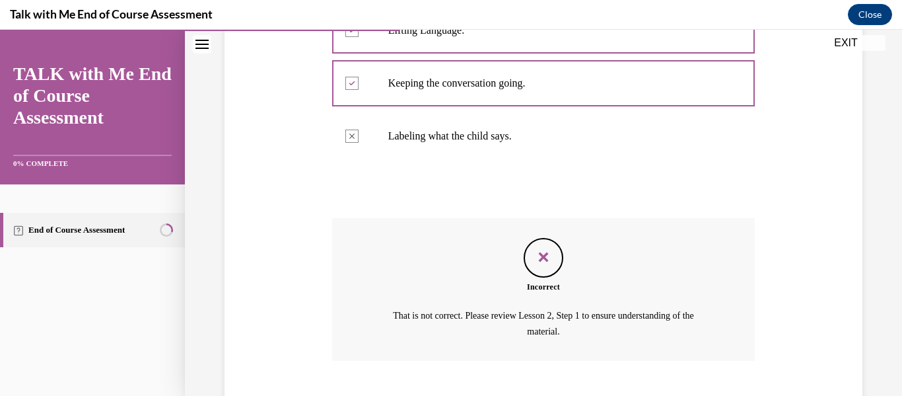
scroll to position [610, 0]
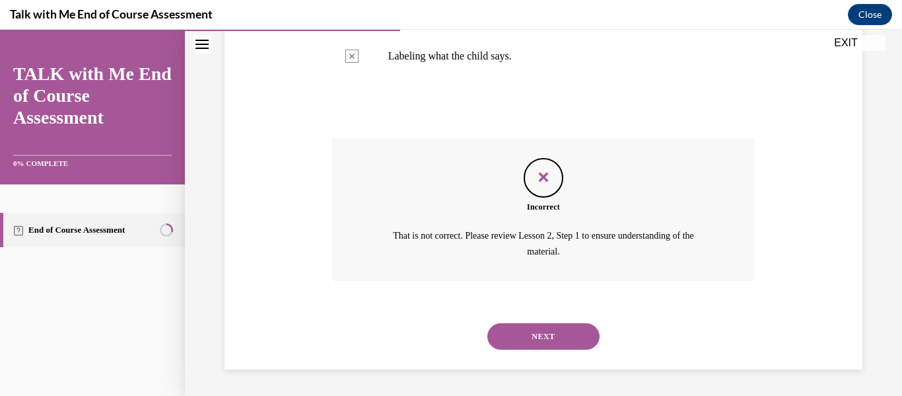
click at [559, 349] on button "NEXT" at bounding box center [543, 336] width 112 height 26
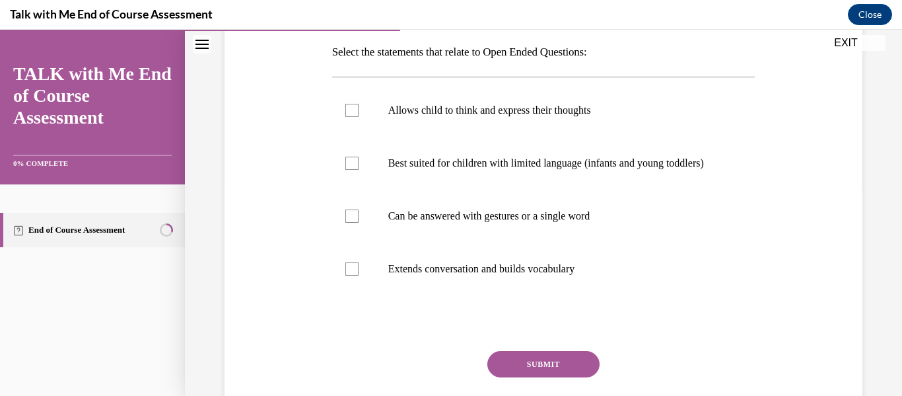
scroll to position [212, 0]
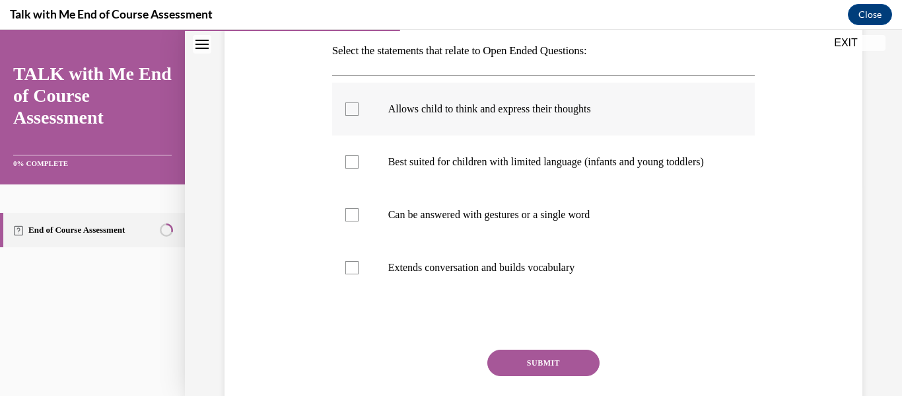
click at [444, 135] on label "Allows child to think and express their thoughts" at bounding box center [543, 109] width 423 height 53
click at [359, 116] on input "Allows child to think and express their thoughts" at bounding box center [351, 108] width 13 height 13
checkbox input "true"
click at [417, 274] on p "Extends conversation and builds vocabulary" at bounding box center [555, 267] width 334 height 13
click at [359, 274] on input "Extends conversation and builds vocabulary" at bounding box center [351, 267] width 13 height 13
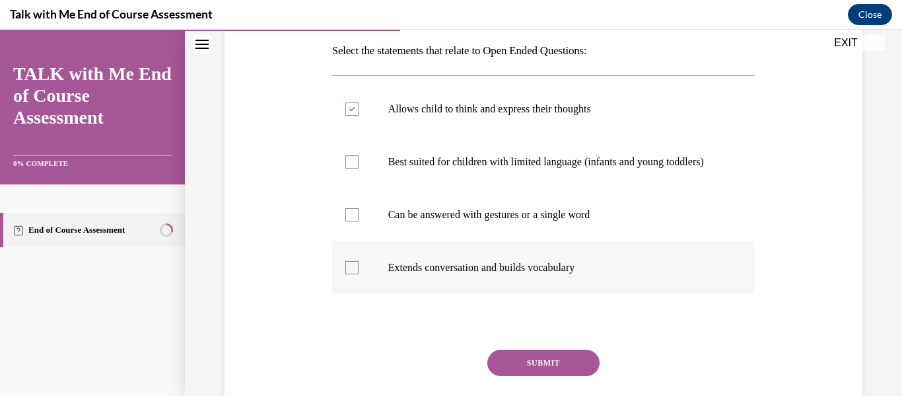
checkbox input "true"
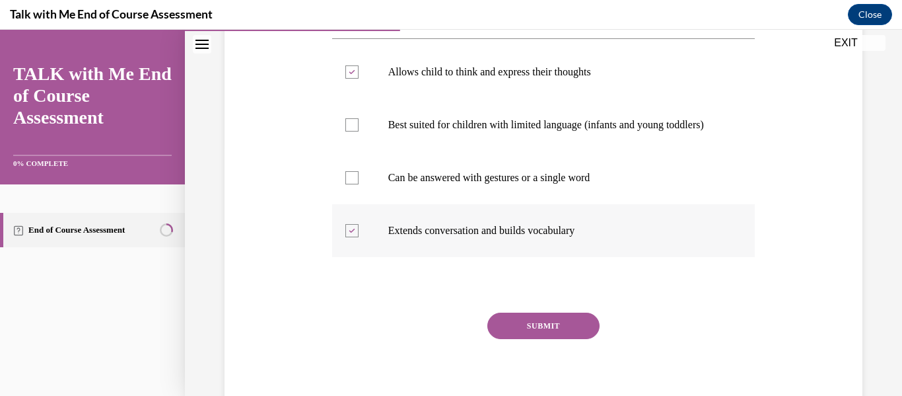
scroll to position [302, 0]
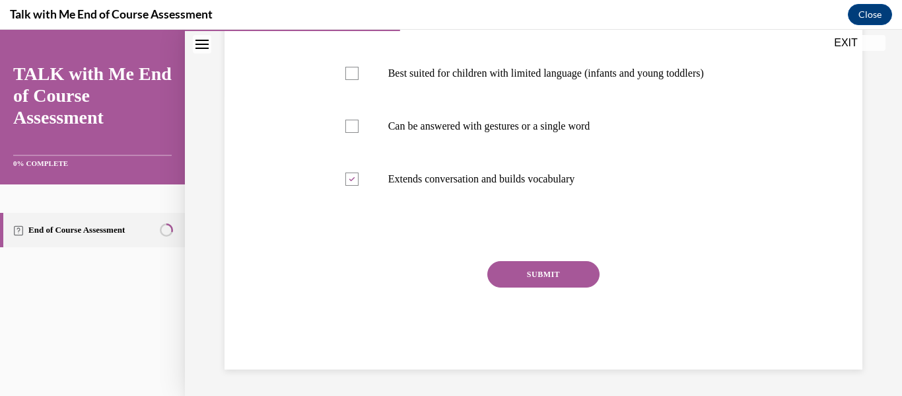
click at [521, 287] on button "SUBMIT" at bounding box center [543, 274] width 112 height 26
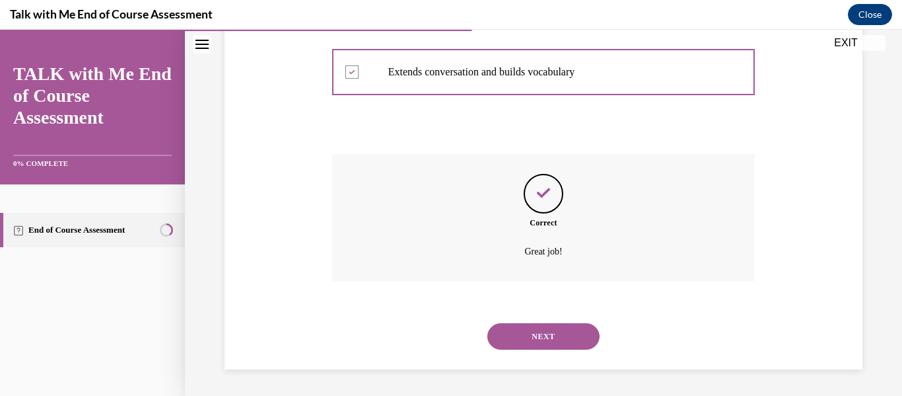
scroll to position [470, 0]
click at [534, 327] on button "NEXT" at bounding box center [543, 336] width 112 height 26
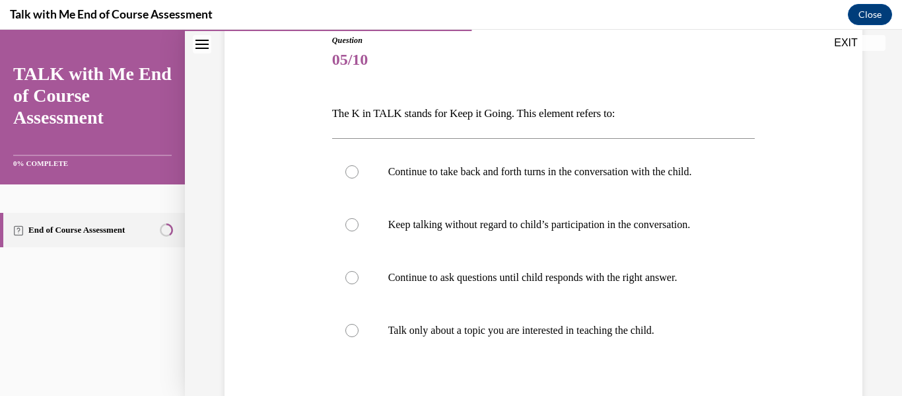
scroll to position [184, 0]
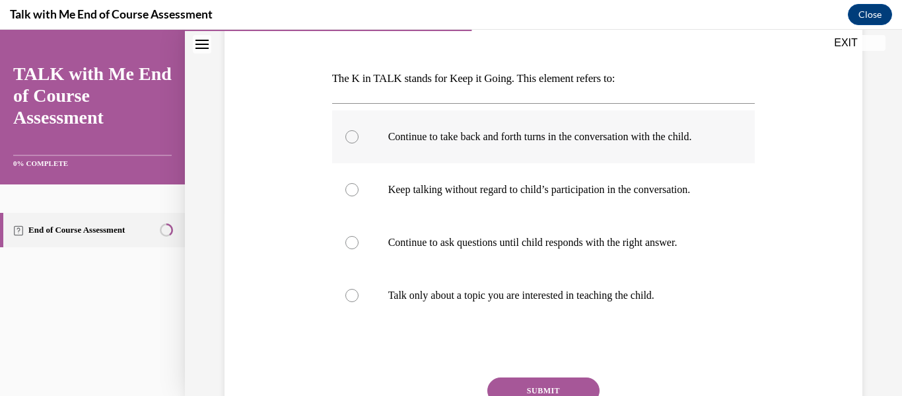
click at [468, 163] on label "Continue to take back and forth turns in the conversation with the child." at bounding box center [543, 136] width 423 height 53
click at [359, 143] on input "Continue to take back and forth turns in the conversation with the child." at bounding box center [351, 136] width 13 height 13
radio input "true"
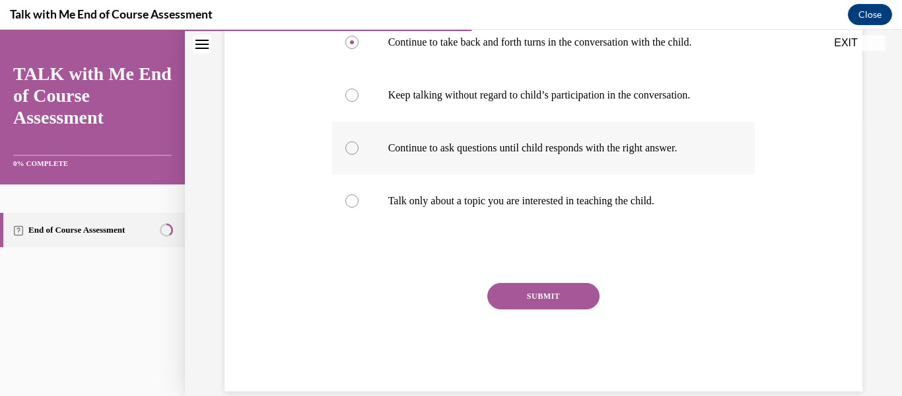
scroll to position [287, 0]
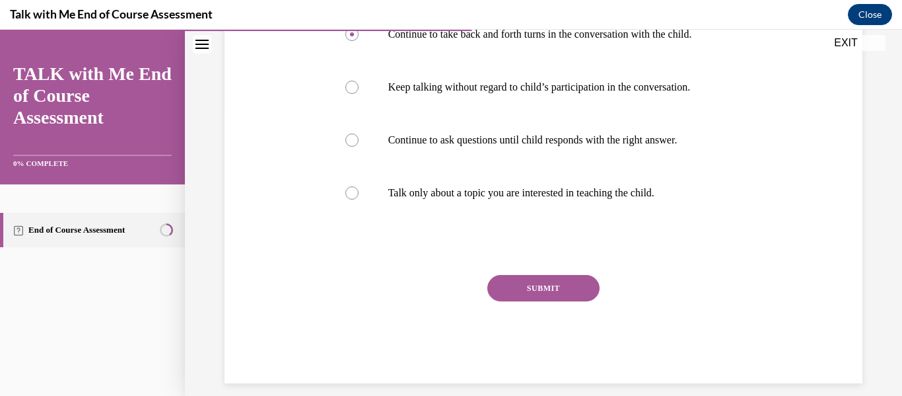
click at [559, 301] on button "SUBMIT" at bounding box center [543, 288] width 112 height 26
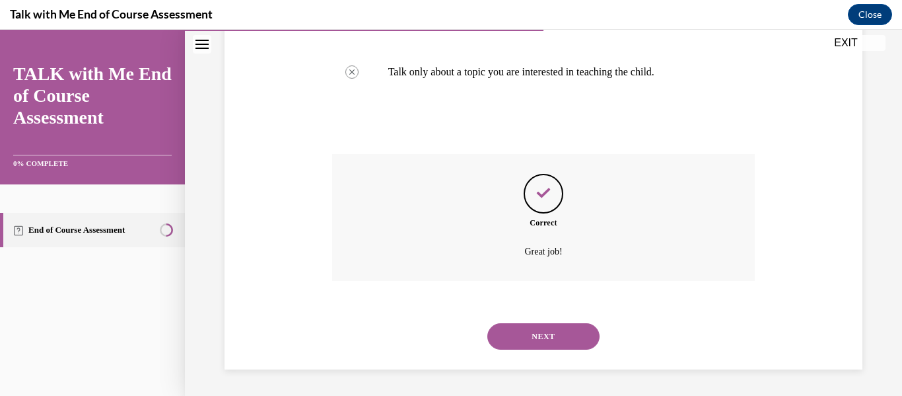
scroll to position [498, 0]
click at [561, 341] on button "NEXT" at bounding box center [543, 336] width 112 height 26
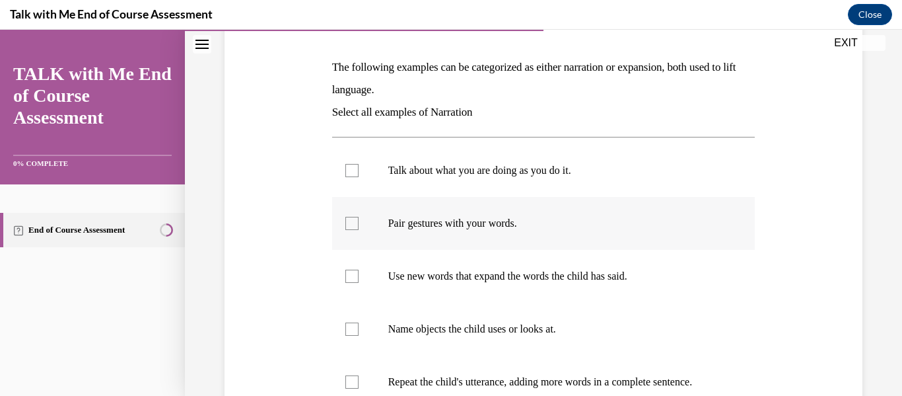
scroll to position [199, 0]
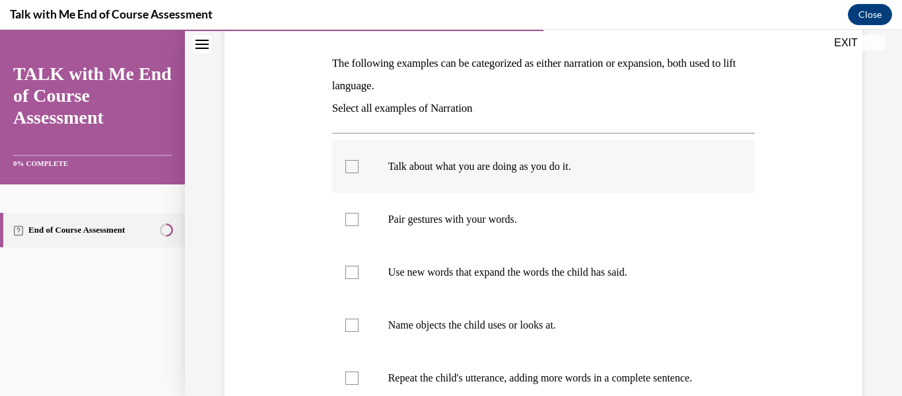
click at [421, 173] on p "Talk about what you are doing as you do it." at bounding box center [555, 166] width 334 height 13
click at [359, 173] on input "Talk about what you are doing as you do it." at bounding box center [351, 166] width 13 height 13
checkbox input "true"
click at [430, 226] on p "Pair gestures with your words." at bounding box center [555, 219] width 334 height 13
click at [359, 226] on input "Pair gestures with your words." at bounding box center [351, 219] width 13 height 13
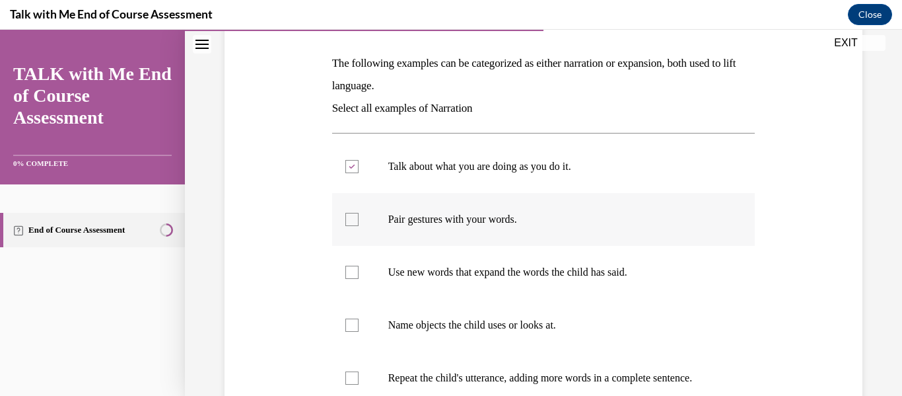
checkbox input "true"
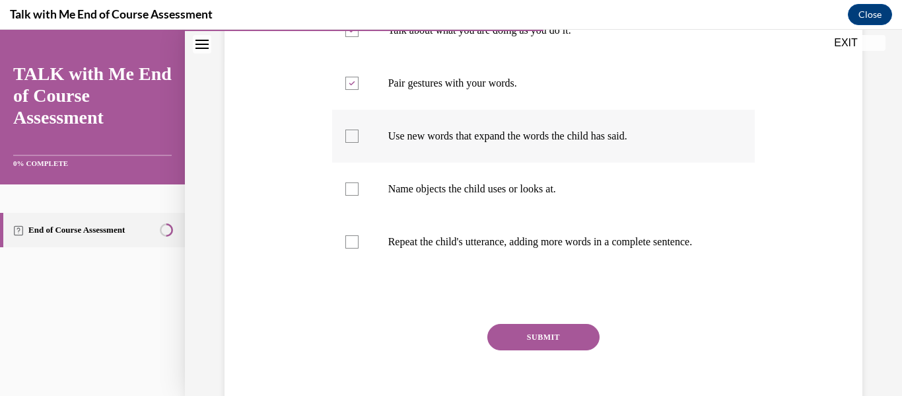
scroll to position [337, 0]
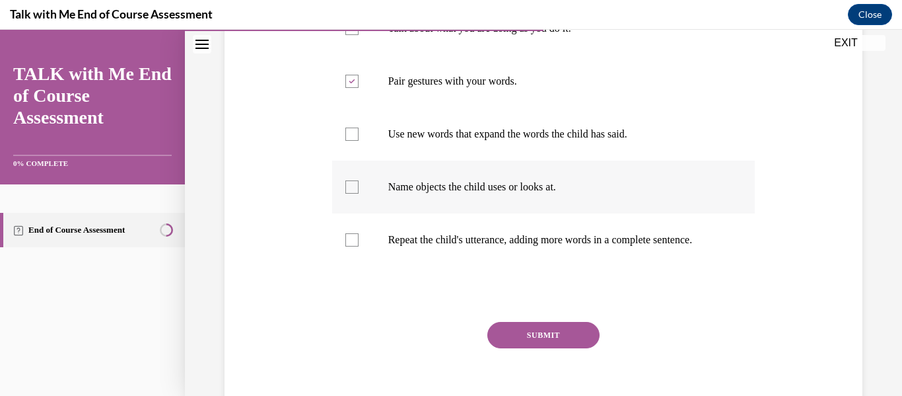
click at [406, 193] on p "Name objects the child uses or looks at." at bounding box center [555, 186] width 334 height 13
click at [359, 193] on input "Name objects the child uses or looks at." at bounding box center [351, 186] width 13 height 13
checkbox input "true"
click at [547, 348] on button "SUBMIT" at bounding box center [543, 335] width 112 height 26
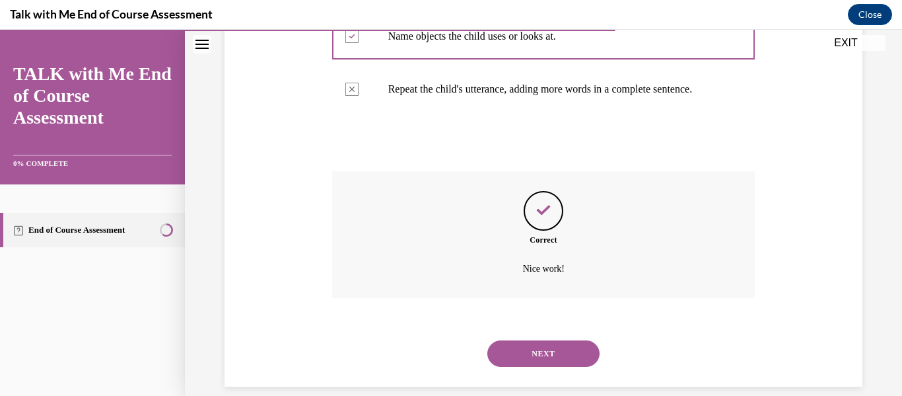
scroll to position [573, 0]
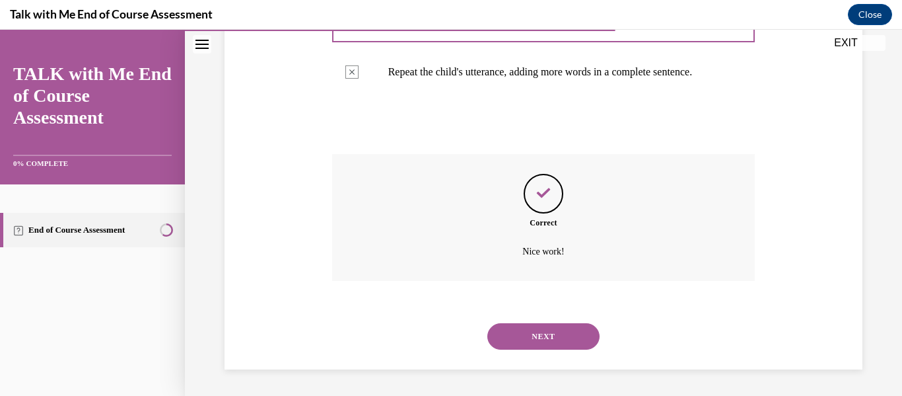
click at [524, 323] on button "NEXT" at bounding box center [543, 336] width 112 height 26
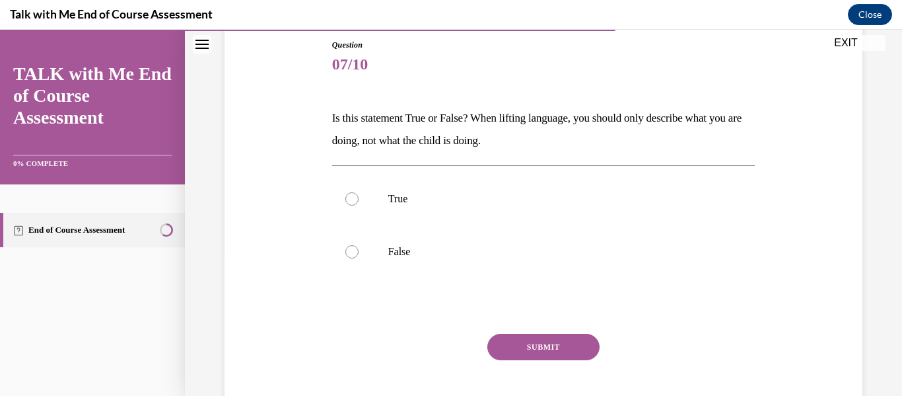
scroll to position [145, 0]
click at [403, 277] on label "False" at bounding box center [543, 251] width 423 height 53
click at [359, 258] on input "False" at bounding box center [351, 250] width 13 height 13
radio input "true"
click at [580, 359] on button "SUBMIT" at bounding box center [543, 346] width 112 height 26
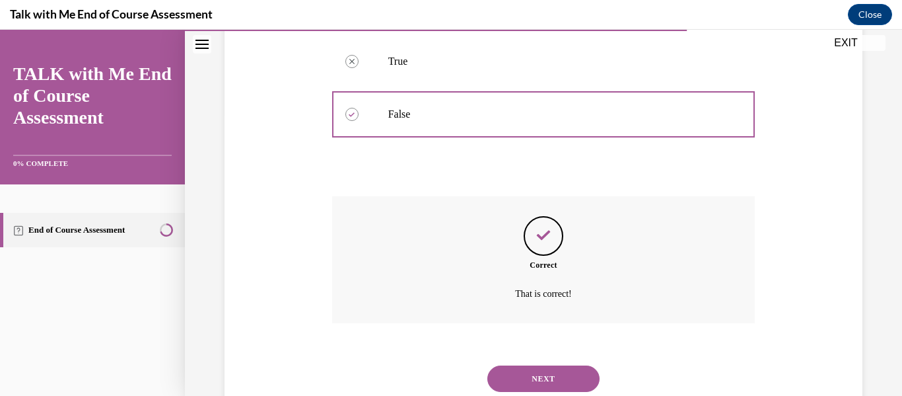
scroll to position [367, 0]
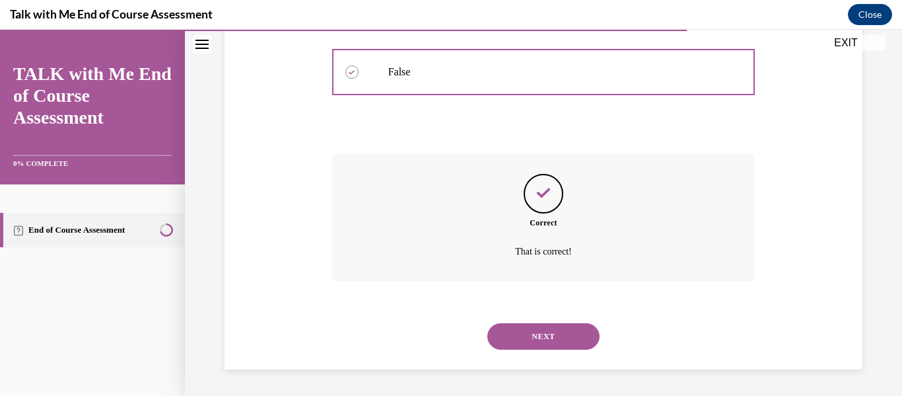
click at [579, 345] on button "NEXT" at bounding box center [543, 336] width 112 height 26
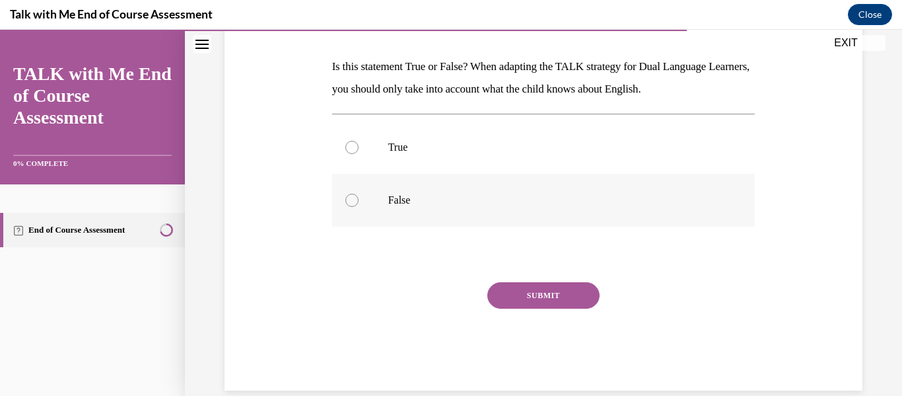
scroll to position [197, 0]
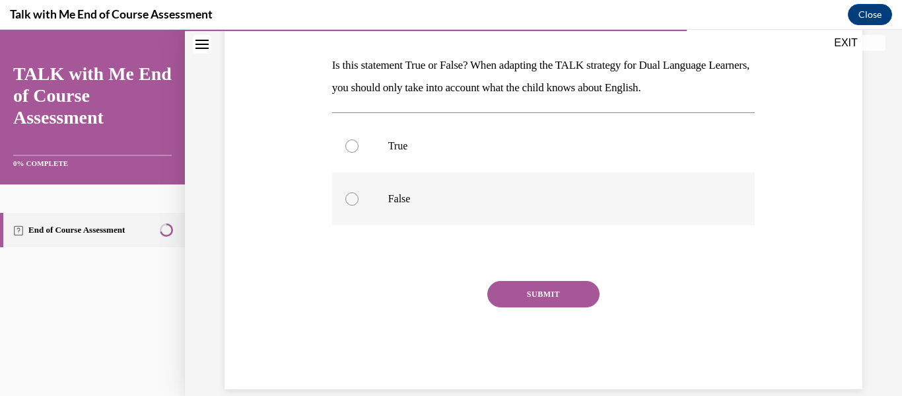
click at [373, 225] on label "False" at bounding box center [543, 198] width 423 height 53
click at [359, 205] on input "False" at bounding box center [351, 198] width 13 height 13
radio input "true"
click at [540, 307] on button "SUBMIT" at bounding box center [543, 294] width 112 height 26
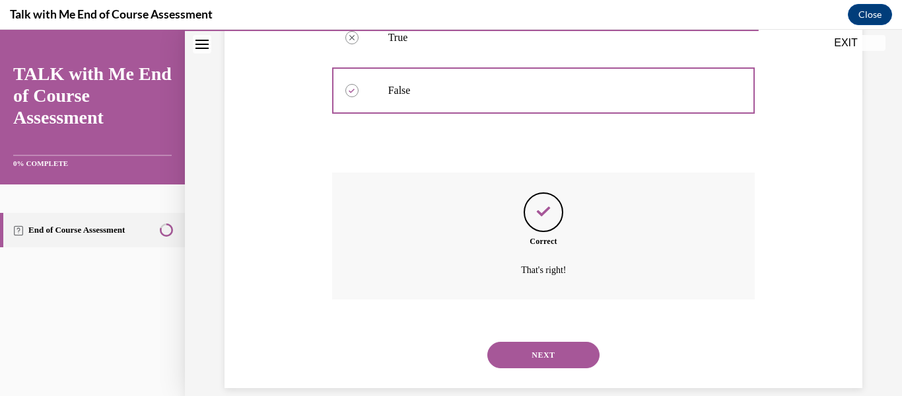
scroll to position [391, 0]
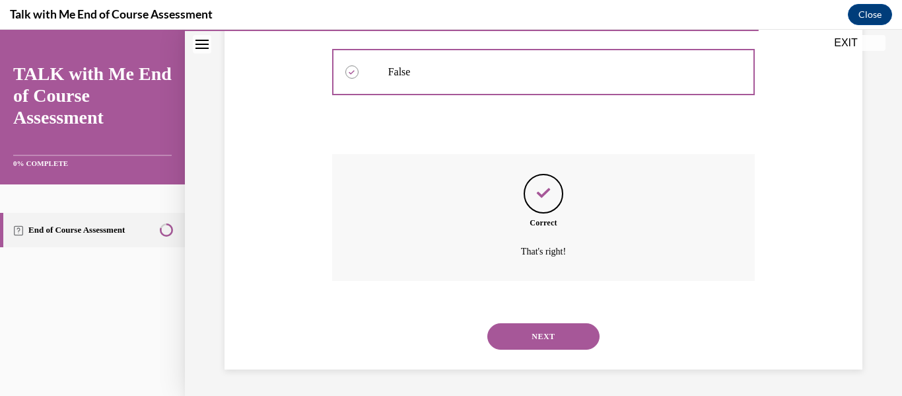
click at [560, 335] on button "NEXT" at bounding box center [543, 336] width 112 height 26
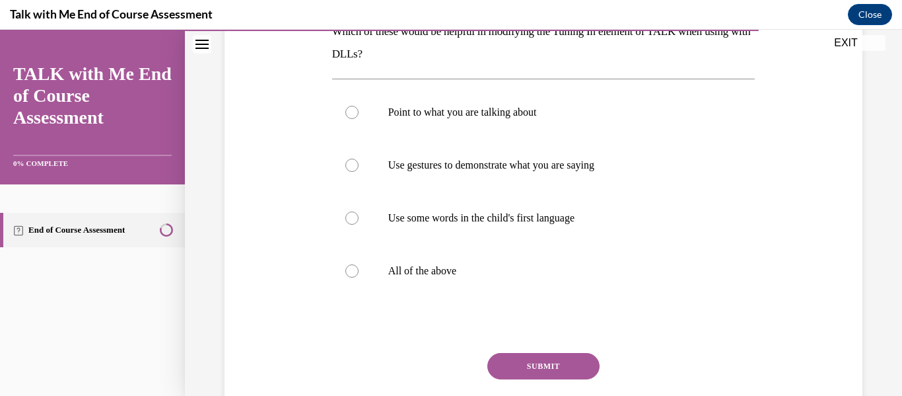
scroll to position [236, 0]
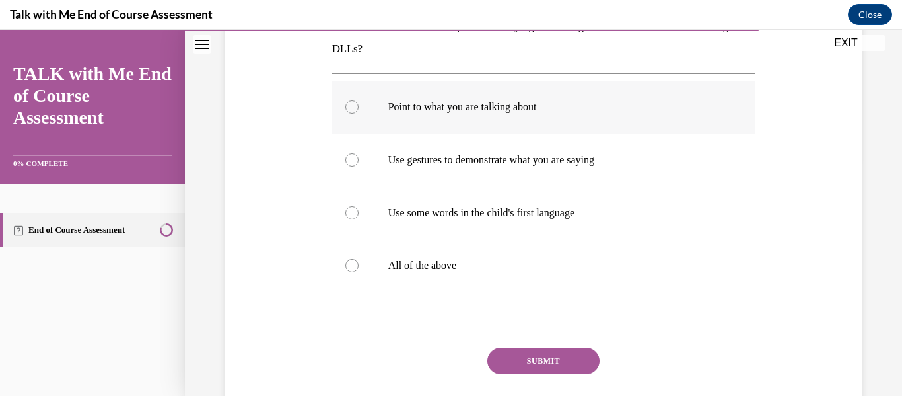
click at [456, 133] on label "Point to what you are talking about" at bounding box center [543, 107] width 423 height 53
click at [359, 114] on input "Point to what you are talking about" at bounding box center [351, 106] width 13 height 13
radio input "true"
click at [441, 272] on p "All of the above" at bounding box center [555, 265] width 334 height 13
click at [359, 272] on input "All of the above" at bounding box center [351, 265] width 13 height 13
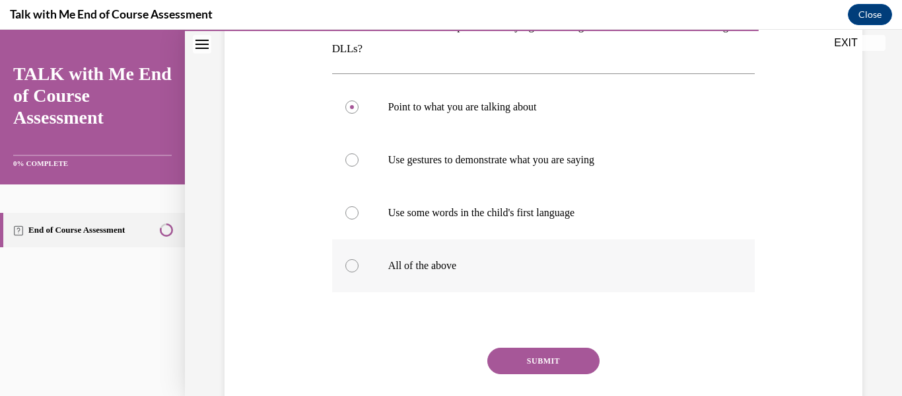
radio input "true"
click at [576, 374] on button "SUBMIT" at bounding box center [543, 360] width 112 height 26
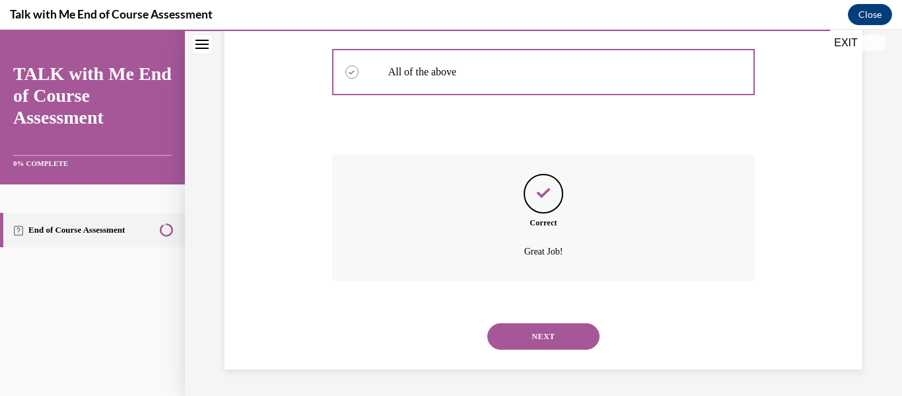
scroll to position [479, 0]
click at [530, 327] on button "NEXT" at bounding box center [543, 336] width 112 height 26
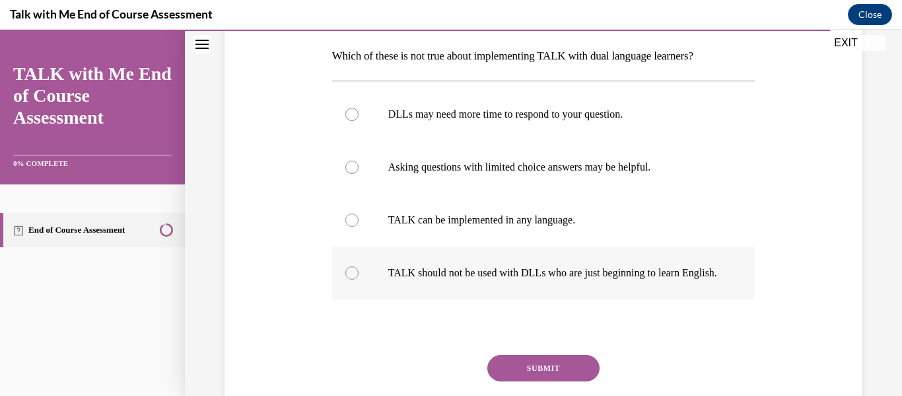
scroll to position [207, 0]
click at [448, 279] on p "TALK should not be used with DLLs who are just beginning to learn English." at bounding box center [555, 271] width 334 height 13
click at [359, 279] on input "TALK should not be used with DLLs who are just beginning to learn English." at bounding box center [351, 271] width 13 height 13
radio input "true"
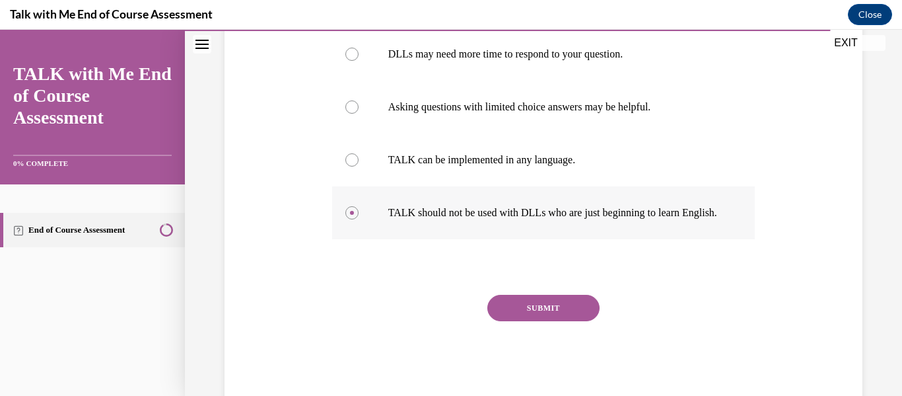
scroll to position [271, 0]
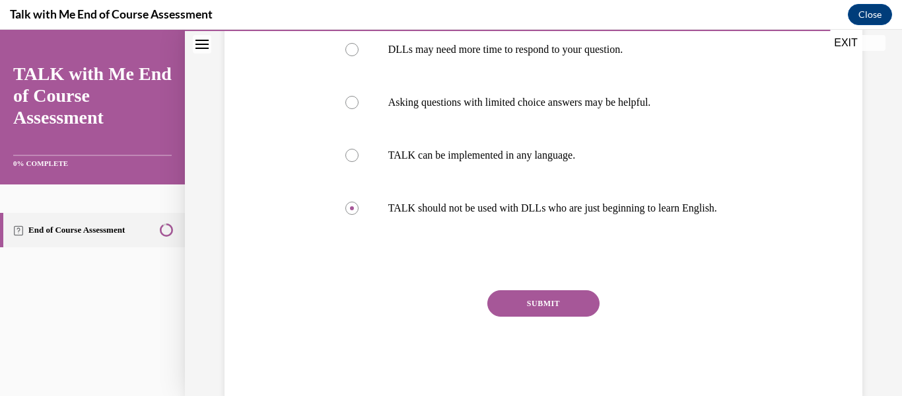
click at [525, 316] on button "SUBMIT" at bounding box center [543, 303] width 112 height 26
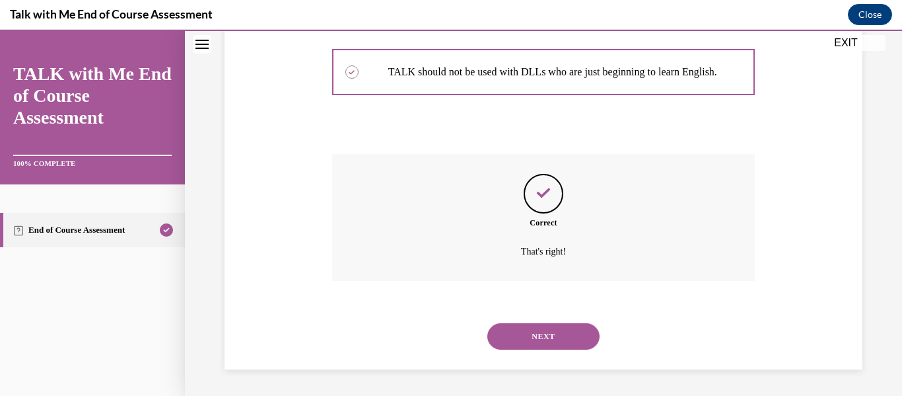
scroll to position [493, 0]
click at [558, 326] on button "NEXT" at bounding box center [543, 336] width 112 height 26
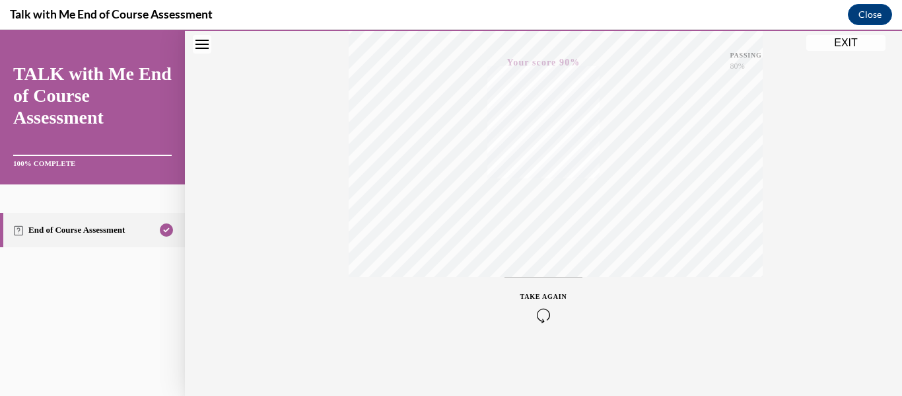
scroll to position [353, 0]
click at [862, 42] on button "EXIT" at bounding box center [845, 43] width 79 height 16
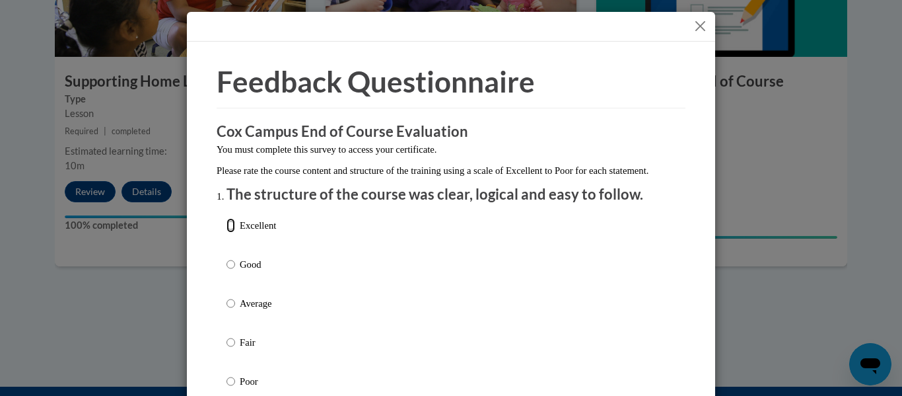
click at [227, 232] on input "Excellent" at bounding box center [231, 225] width 9 height 15
radio input "true"
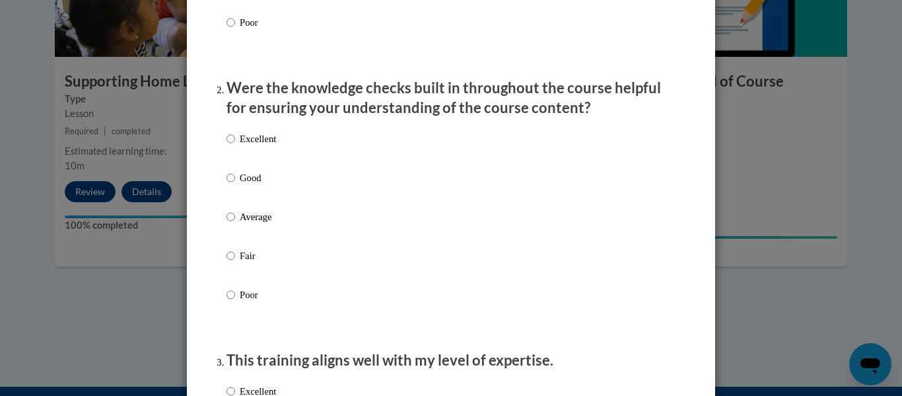
scroll to position [372, 0]
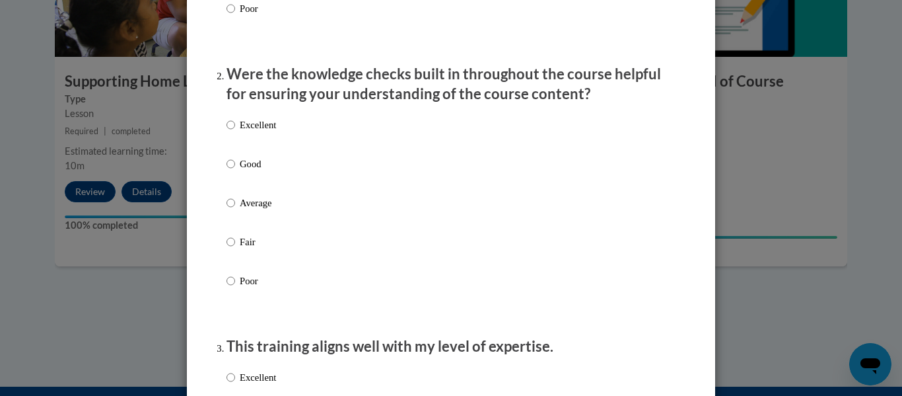
click at [237, 139] on label "Excellent" at bounding box center [252, 136] width 50 height 36
click at [235, 132] on input "Excellent" at bounding box center [231, 125] width 9 height 15
radio input "true"
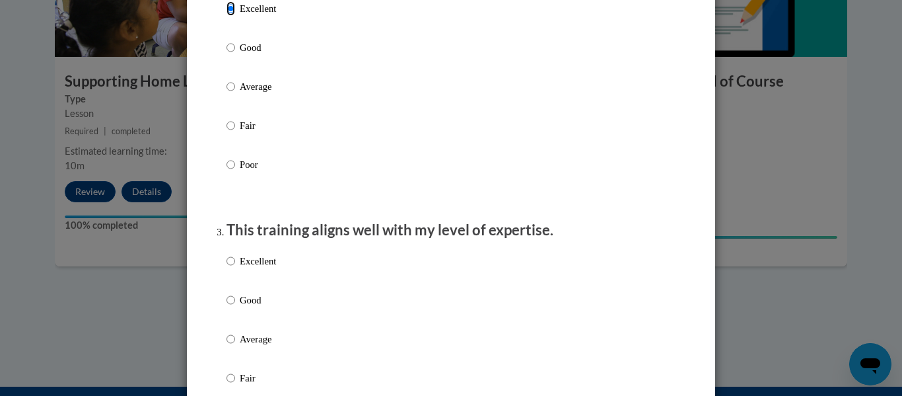
scroll to position [497, 0]
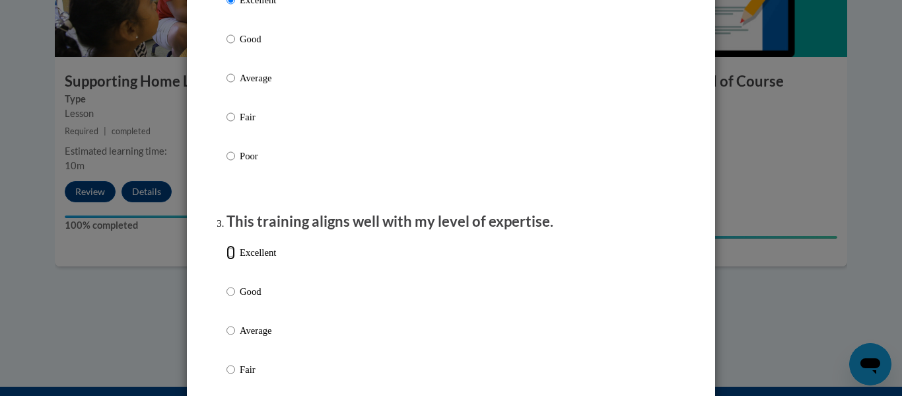
click at [234, 260] on input "Excellent" at bounding box center [231, 252] width 9 height 15
radio input "true"
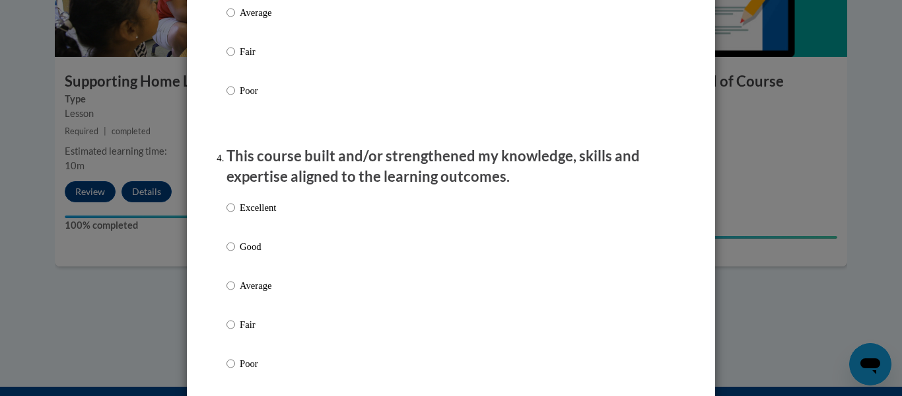
scroll to position [818, 0]
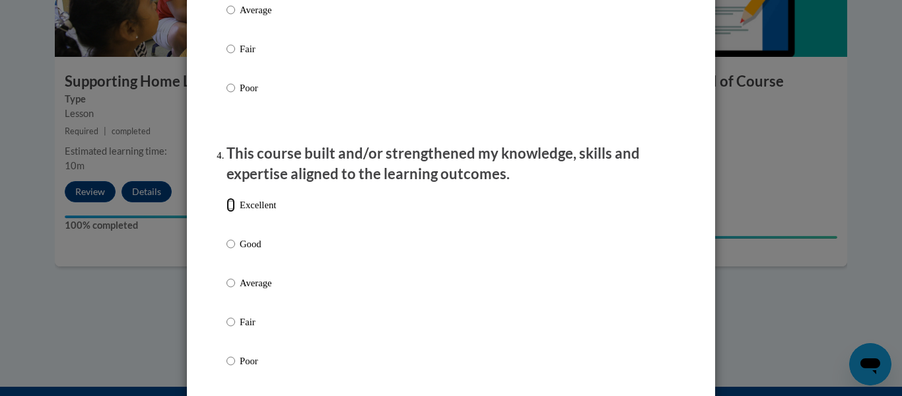
click at [229, 212] on input "Excellent" at bounding box center [231, 204] width 9 height 15
radio input "true"
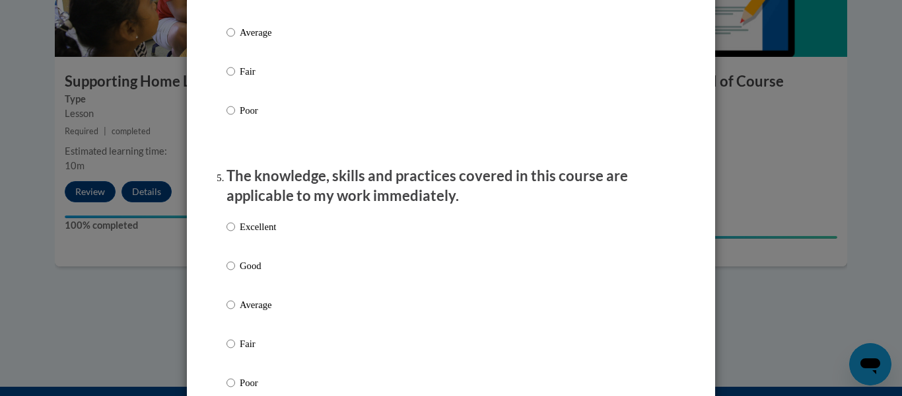
scroll to position [1069, 0]
click at [232, 232] on input "Excellent" at bounding box center [231, 225] width 9 height 15
radio input "true"
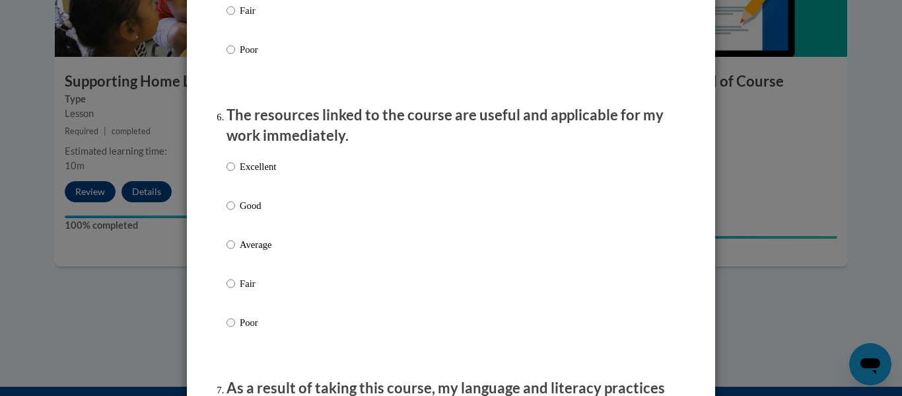
scroll to position [1408, 0]
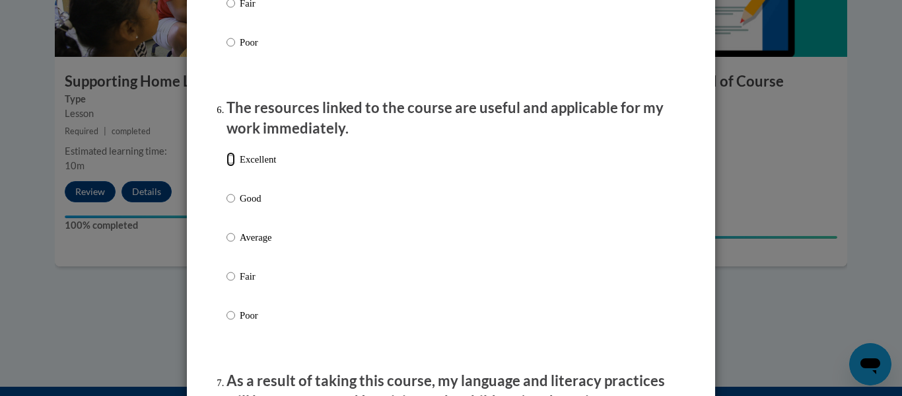
click at [230, 166] on input "Excellent" at bounding box center [231, 159] width 9 height 15
radio input "true"
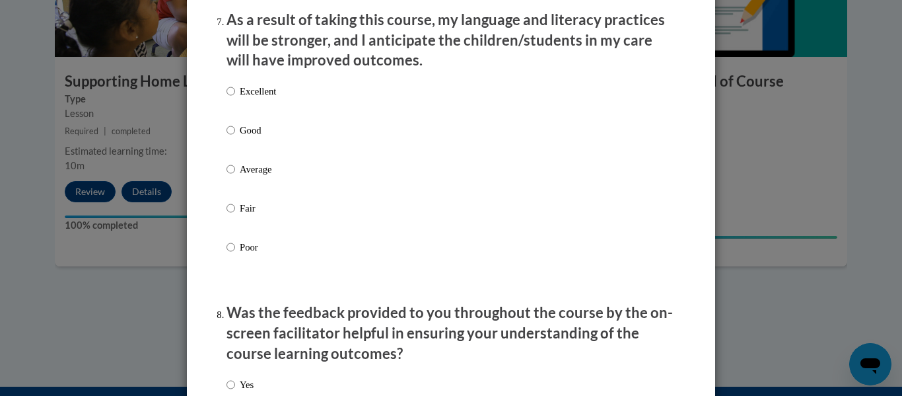
scroll to position [1765, 0]
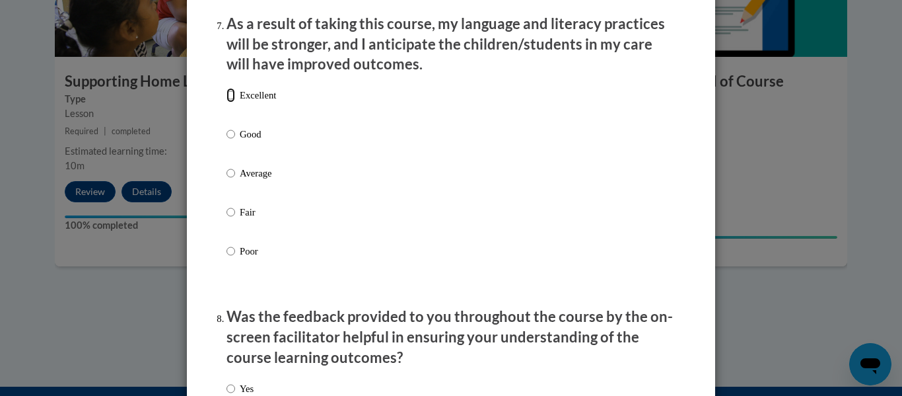
click at [228, 102] on input "Excellent" at bounding box center [231, 95] width 9 height 15
radio input "true"
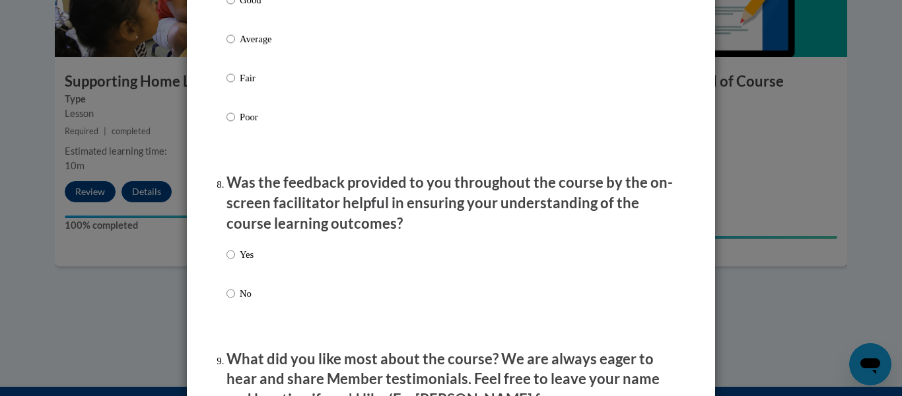
scroll to position [1904, 0]
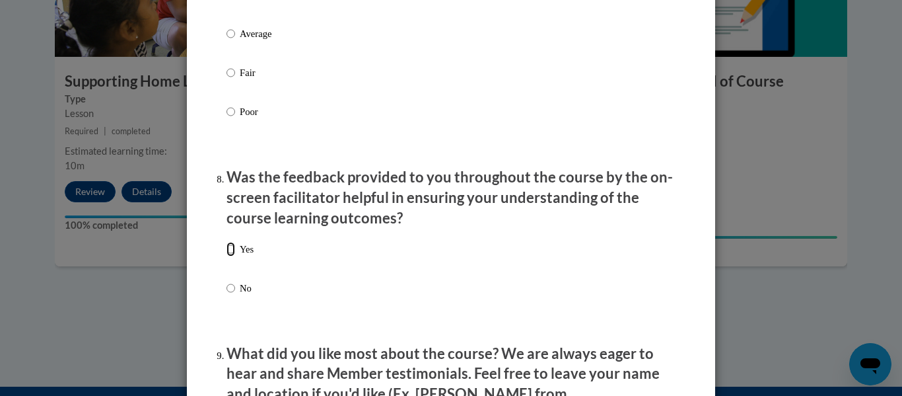
click at [229, 256] on input "Yes" at bounding box center [231, 249] width 9 height 15
radio input "true"
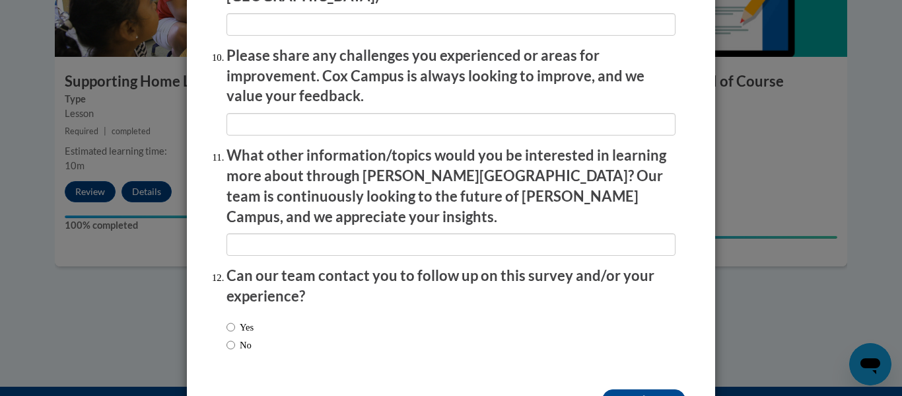
scroll to position [2348, 0]
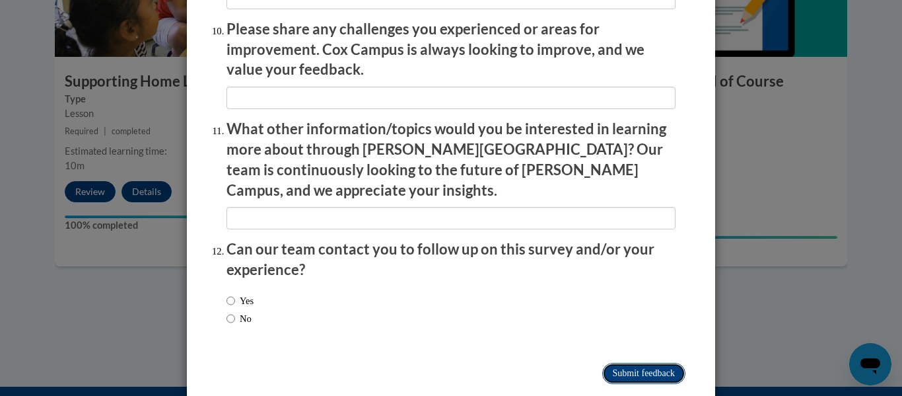
click at [672, 363] on input "Submit feedback" at bounding box center [643, 373] width 83 height 21
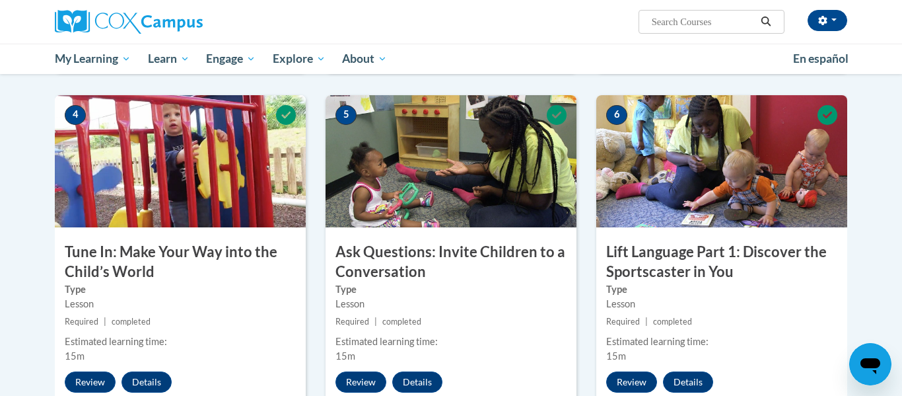
scroll to position [0, 0]
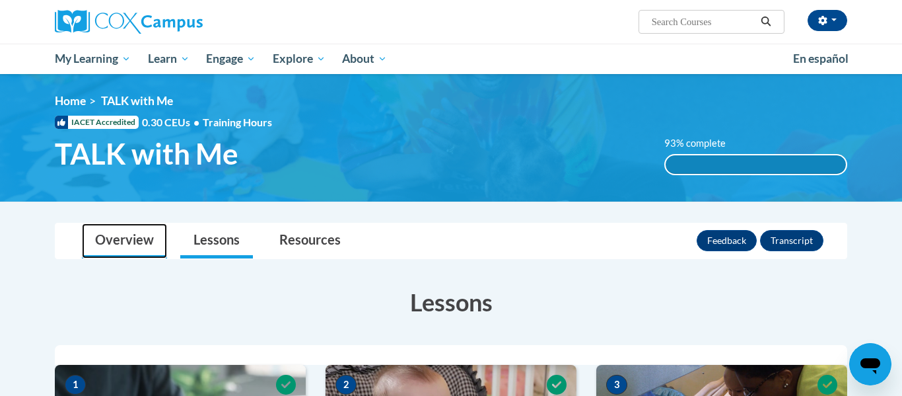
click at [122, 232] on link "Overview" at bounding box center [124, 240] width 85 height 35
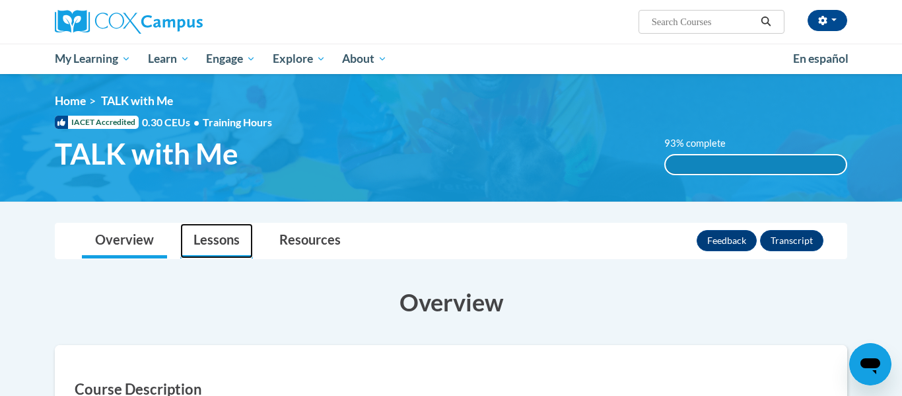
click at [201, 232] on link "Lessons" at bounding box center [216, 240] width 73 height 35
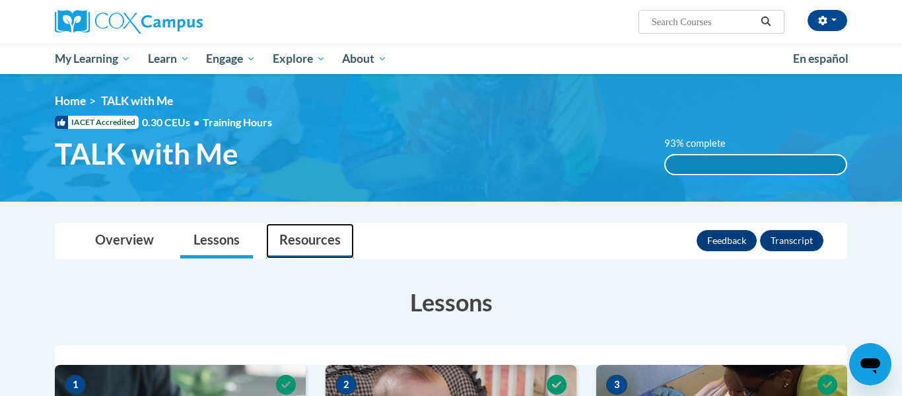
click at [344, 232] on link "Resources" at bounding box center [310, 240] width 88 height 35
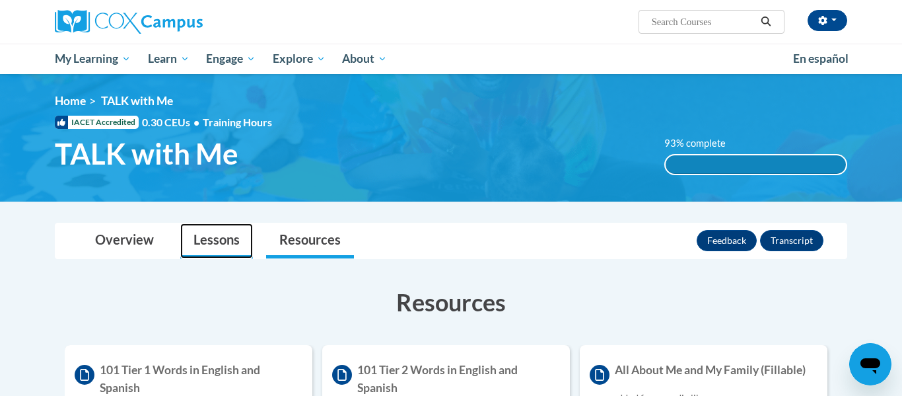
click at [213, 249] on link "Lessons" at bounding box center [216, 240] width 73 height 35
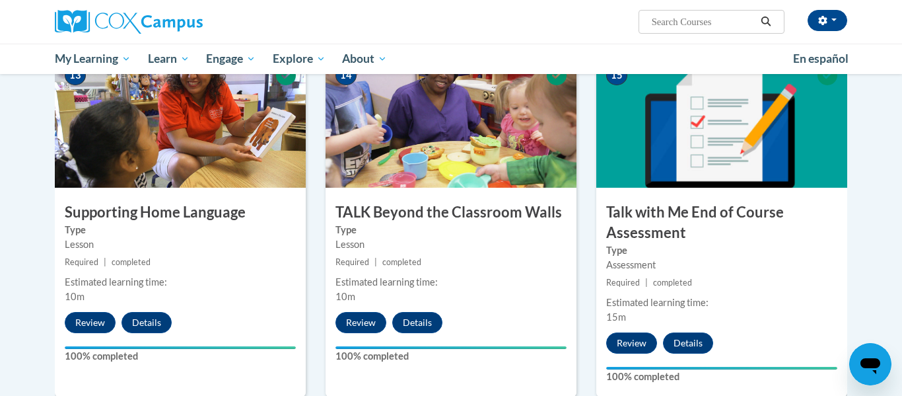
scroll to position [1747, 0]
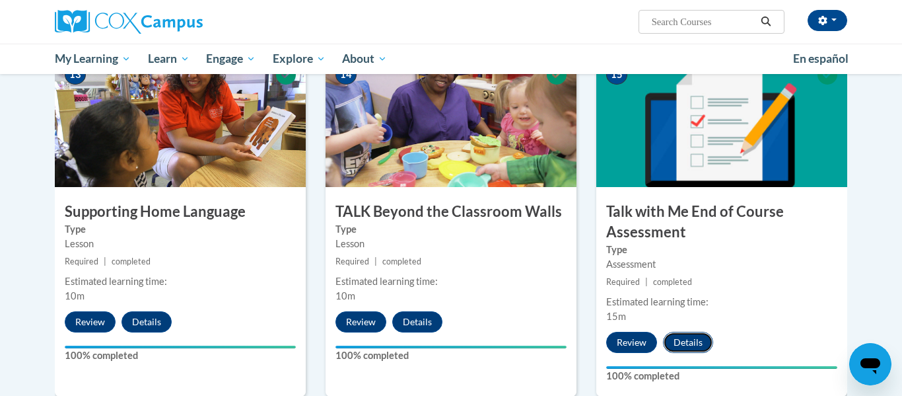
click at [701, 337] on button "Details" at bounding box center [688, 342] width 50 height 21
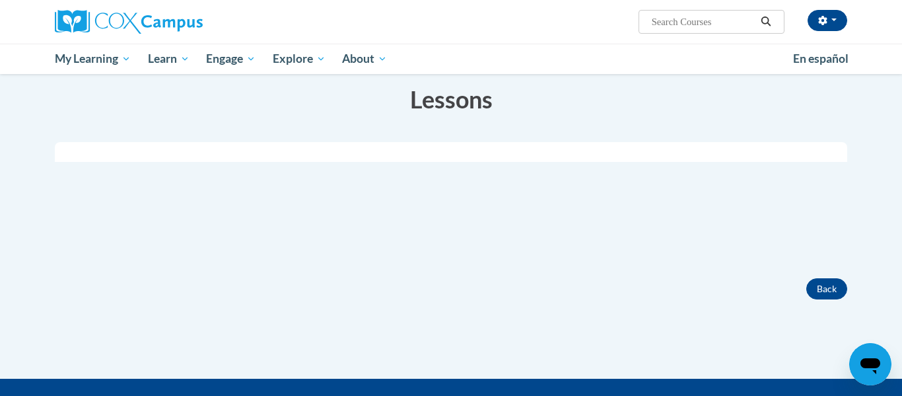
scroll to position [203, 0]
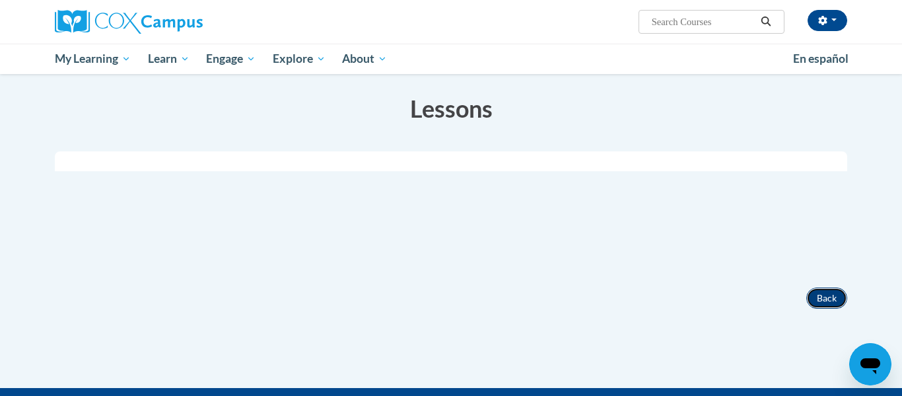
click at [839, 300] on button "Back" at bounding box center [826, 297] width 41 height 21
